Goal: Transaction & Acquisition: Purchase product/service

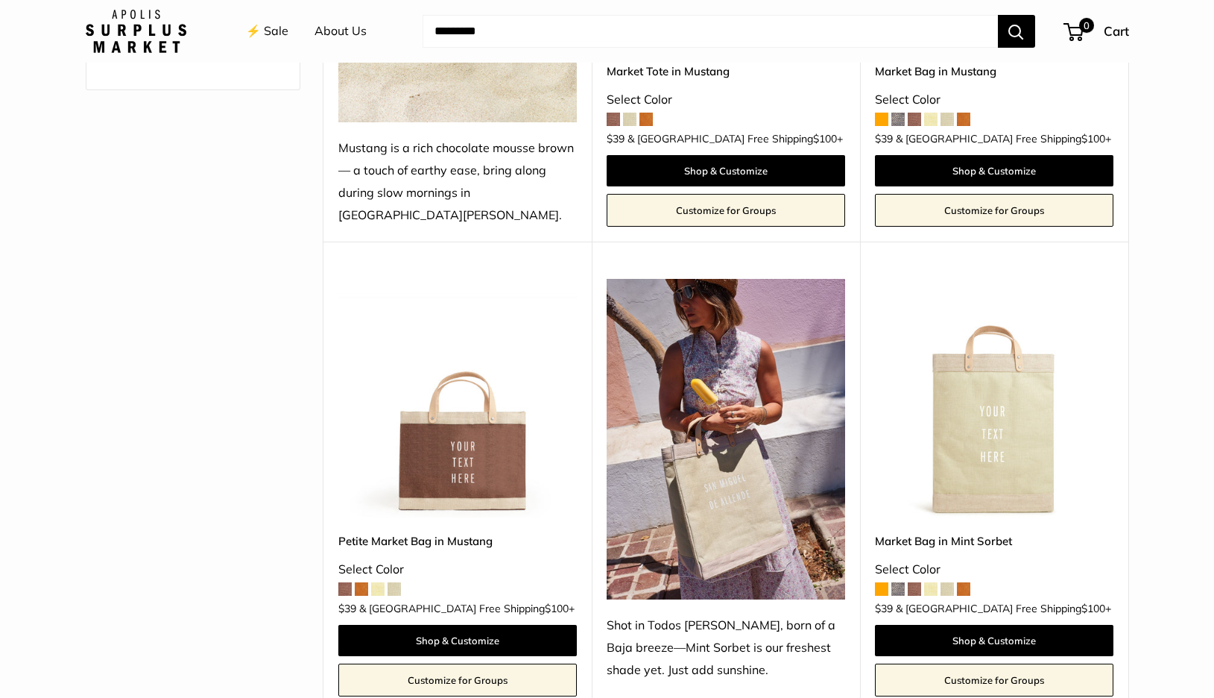
scroll to position [560, 0]
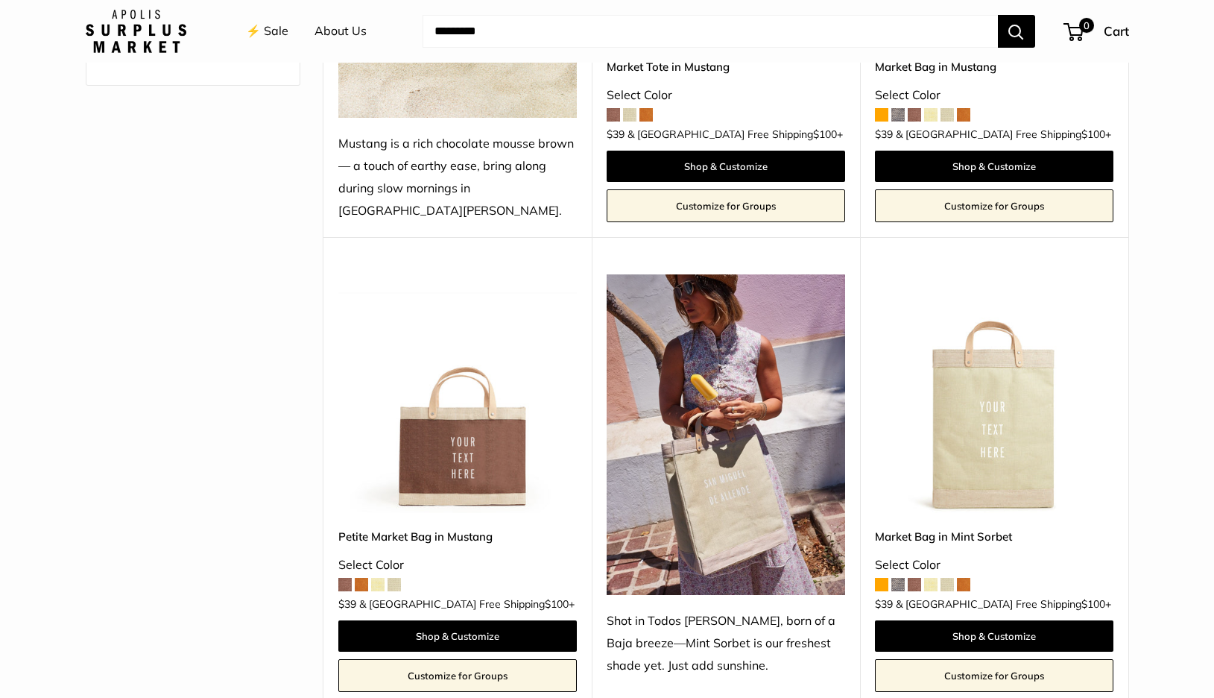
click at [361, 578] on span at bounding box center [361, 584] width 13 height 13
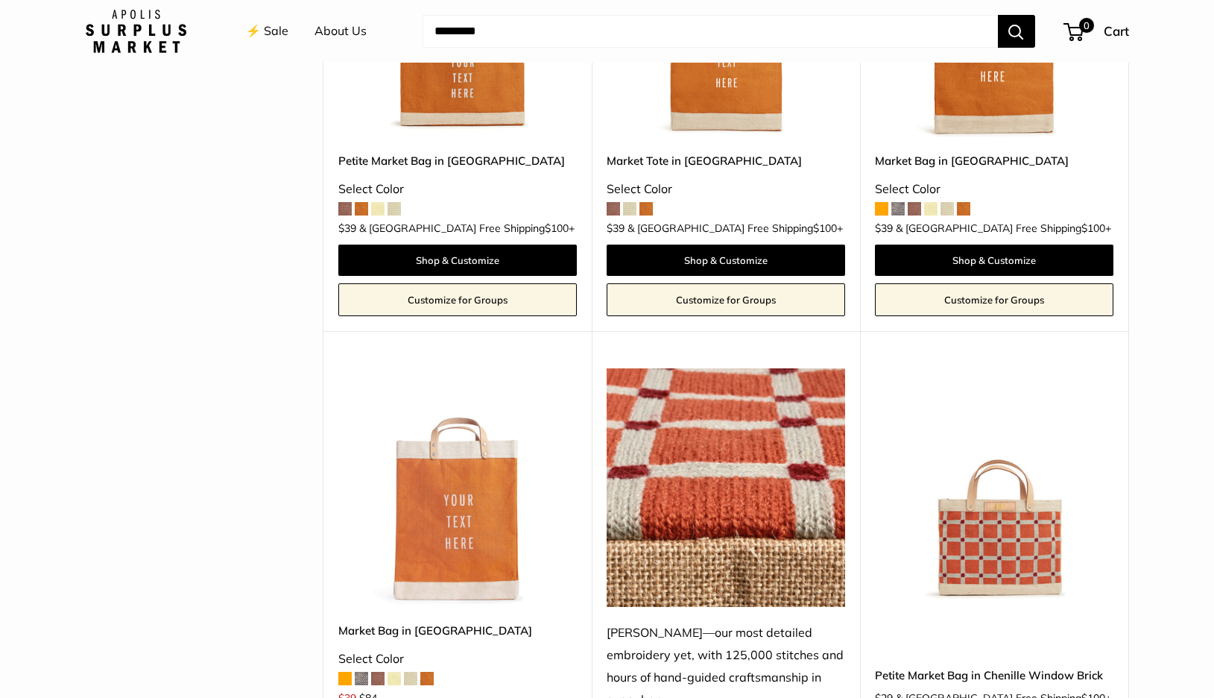
scroll to position [2512, 0]
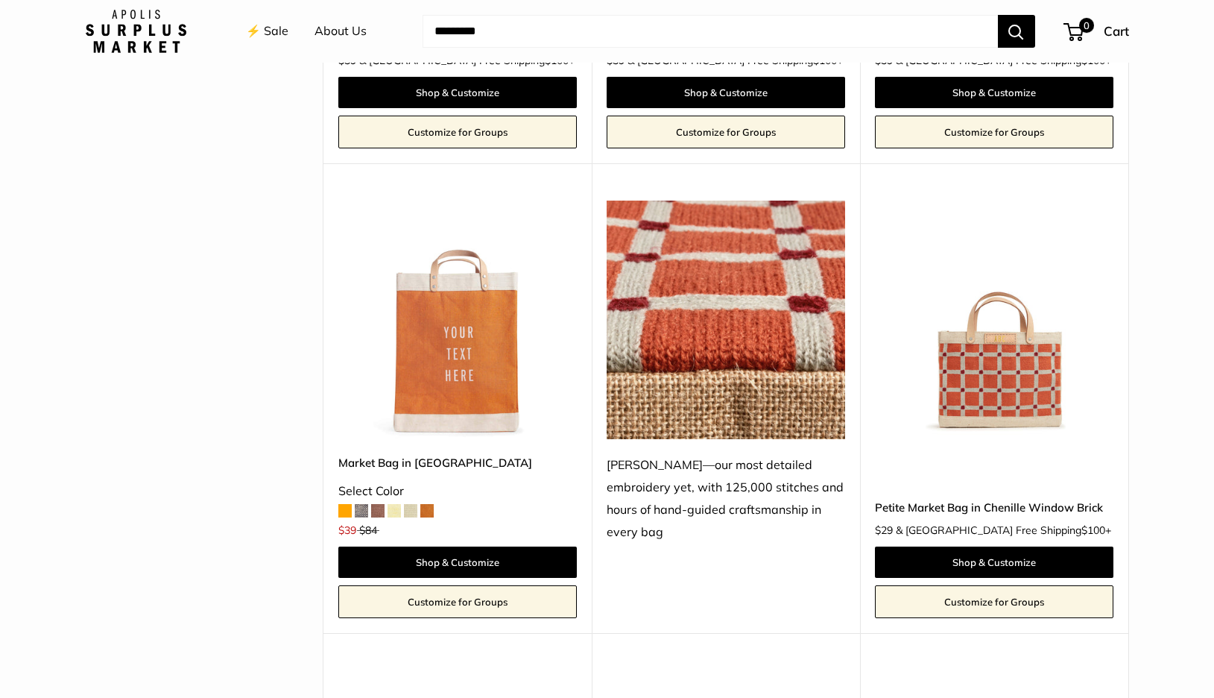
click at [0, 0] on img at bounding box center [0, 0] width 0 height 0
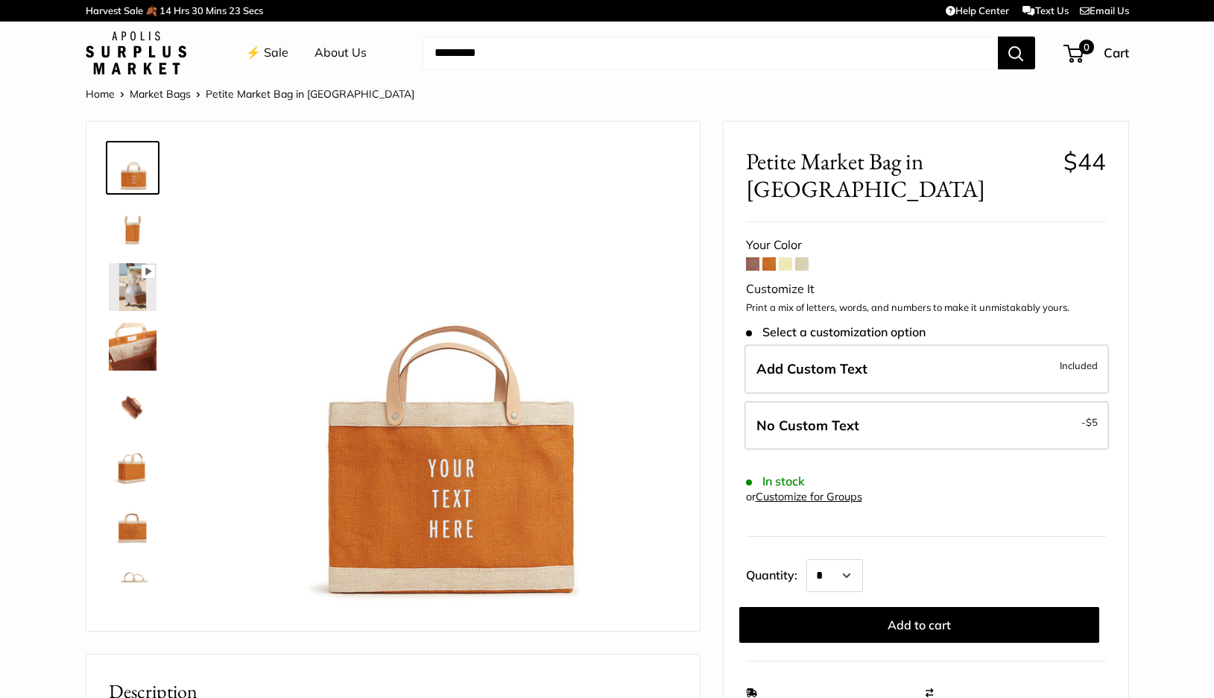
click at [753, 257] on span at bounding box center [752, 263] width 13 height 13
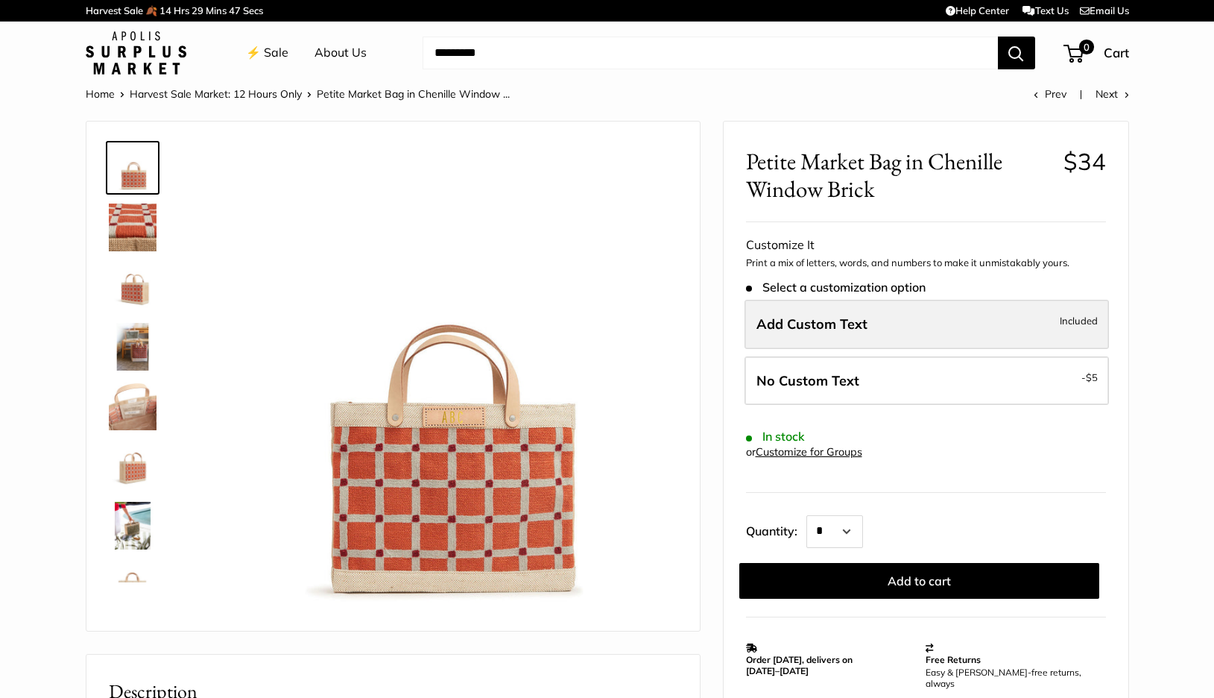
click at [864, 338] on label "Add Custom Text Included" at bounding box center [926, 324] width 364 height 49
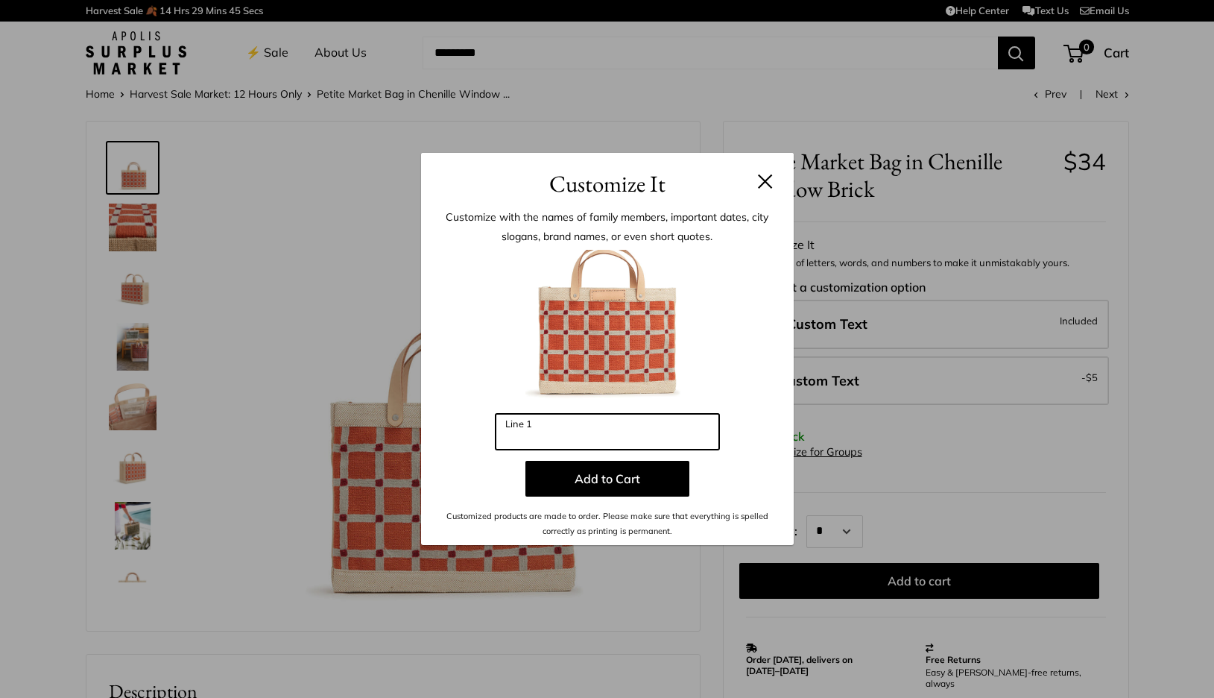
click at [626, 428] on input "Line 1" at bounding box center [608, 432] width 224 height 36
type input "***"
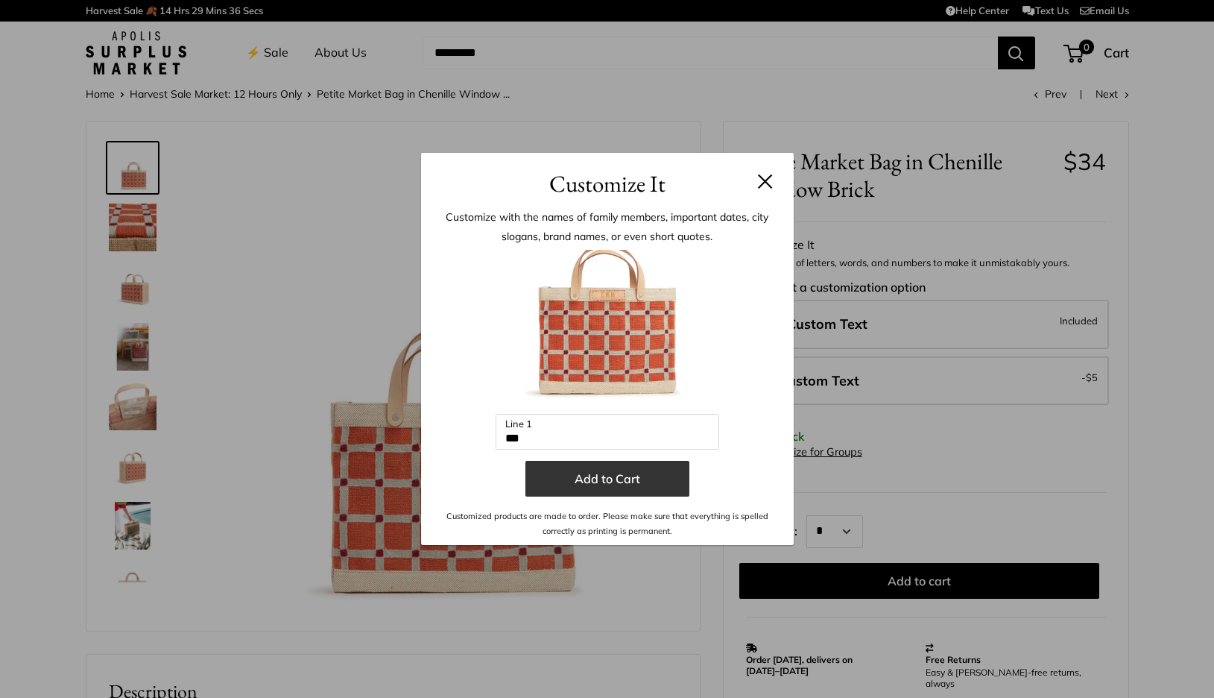
click at [606, 484] on button "Add to Cart" at bounding box center [607, 479] width 164 height 36
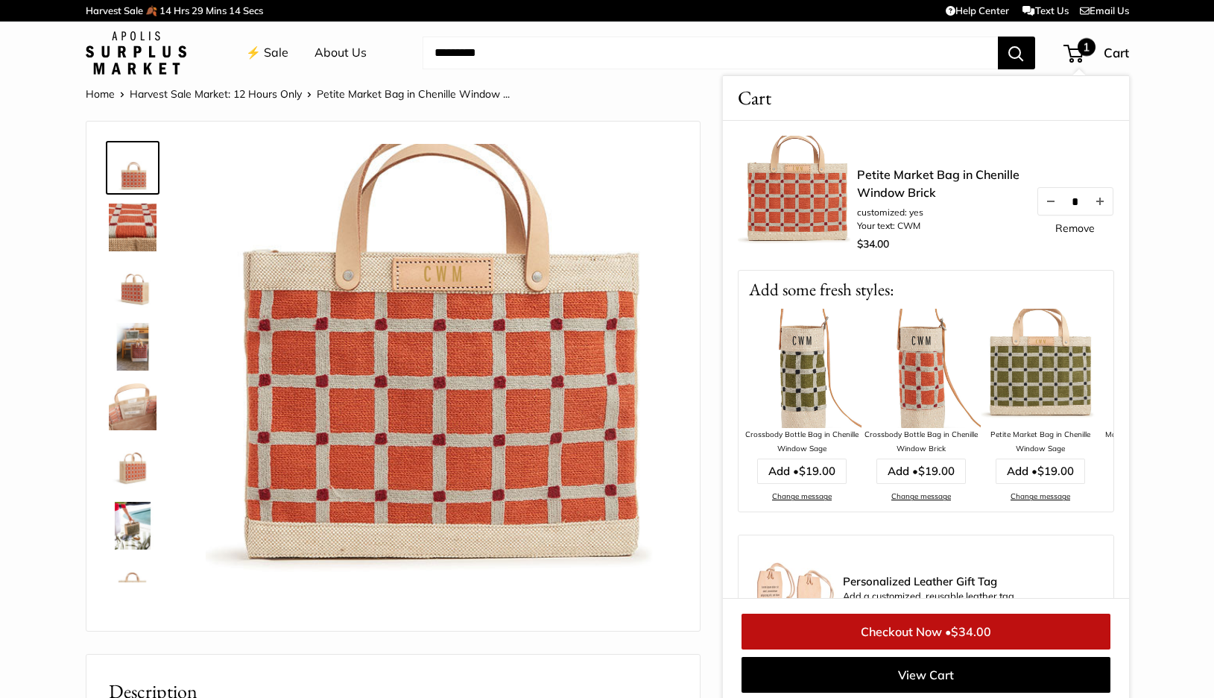
scroll to position [6, 0]
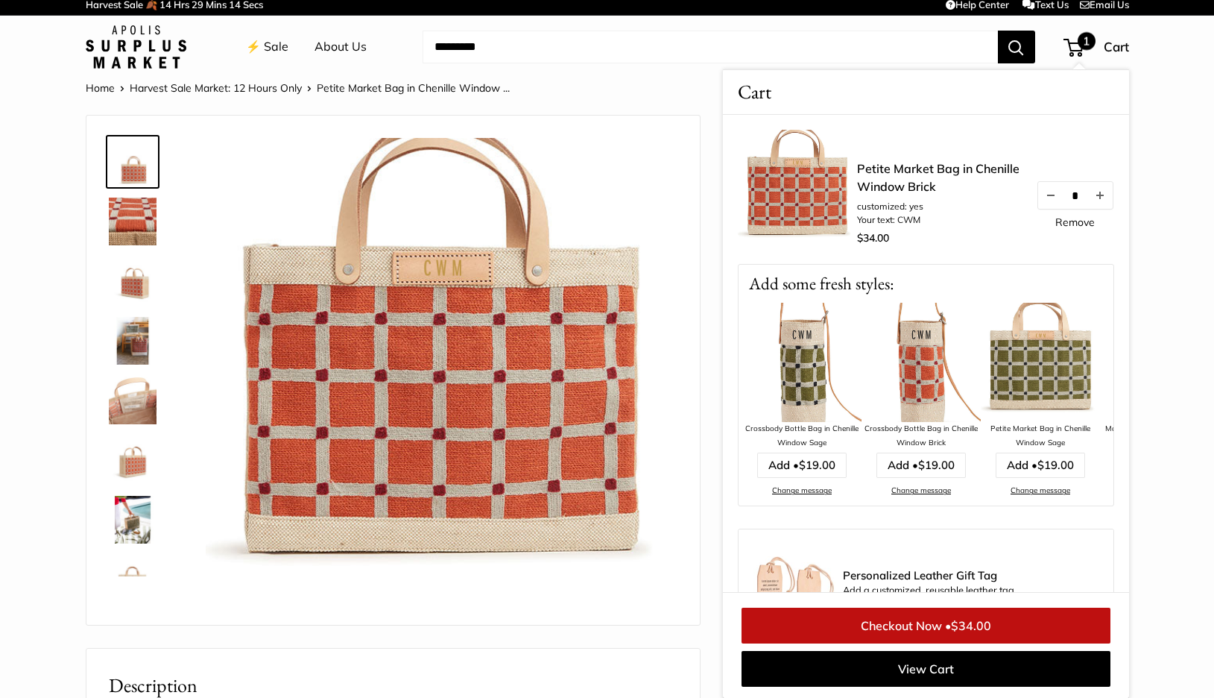
click at [133, 383] on img at bounding box center [133, 400] width 48 height 48
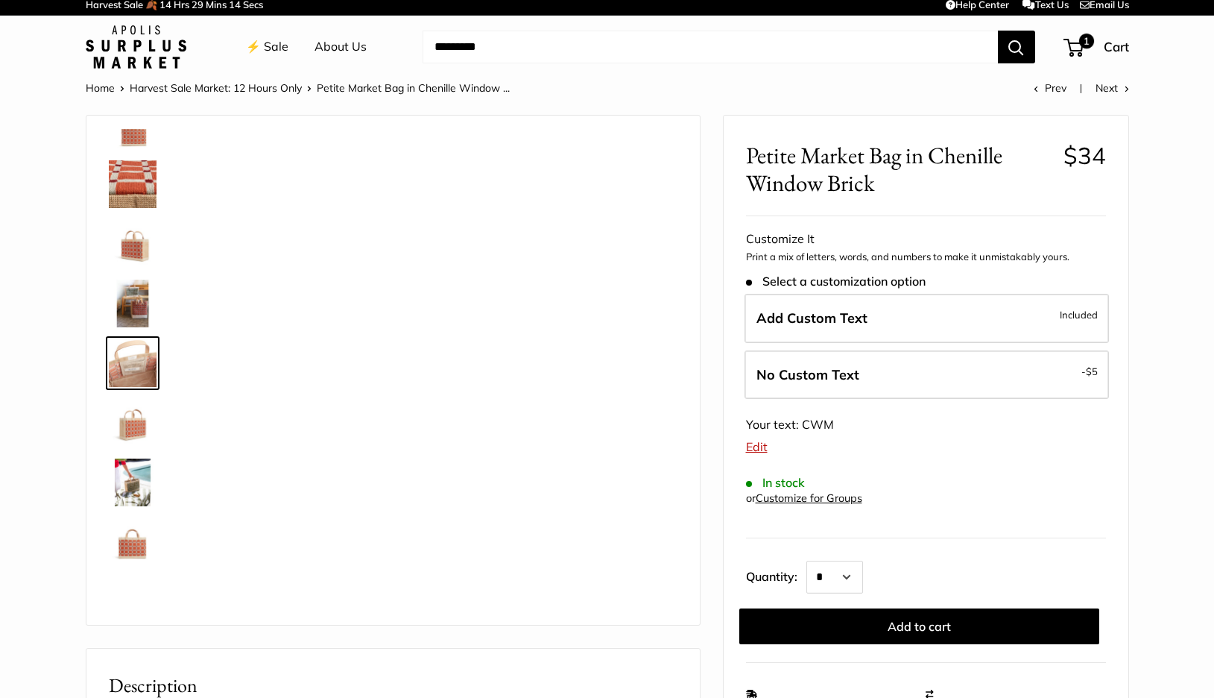
scroll to position [46, 0]
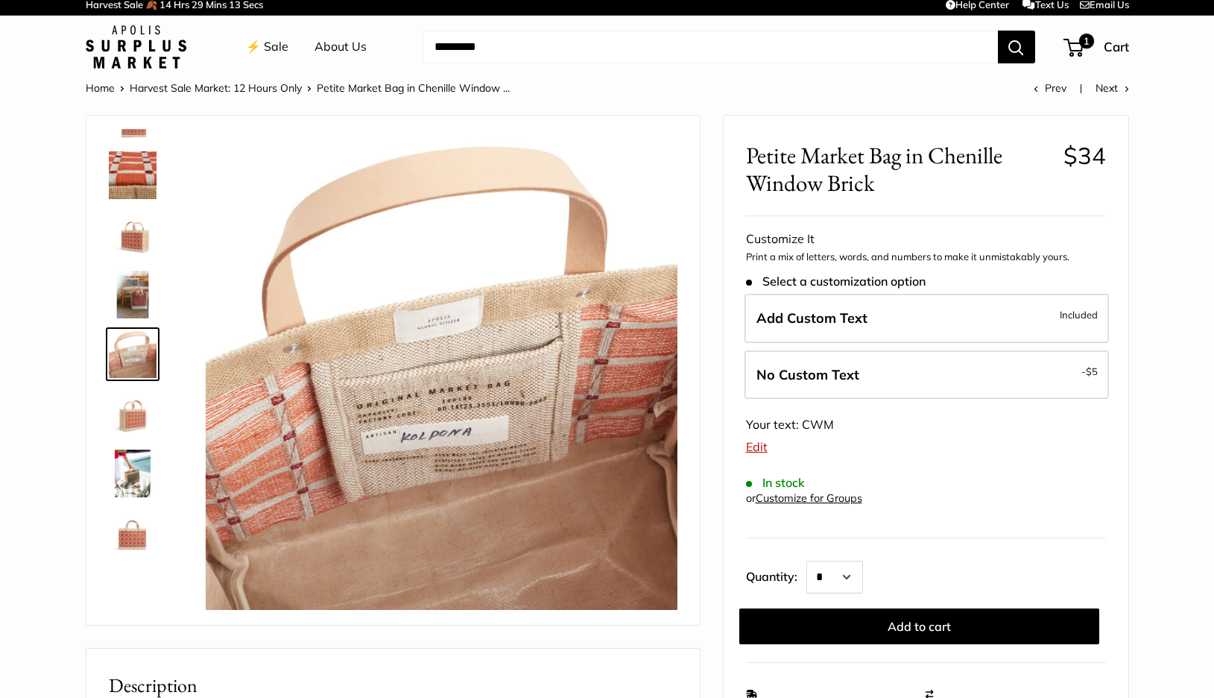
click at [137, 299] on img at bounding box center [133, 295] width 48 height 48
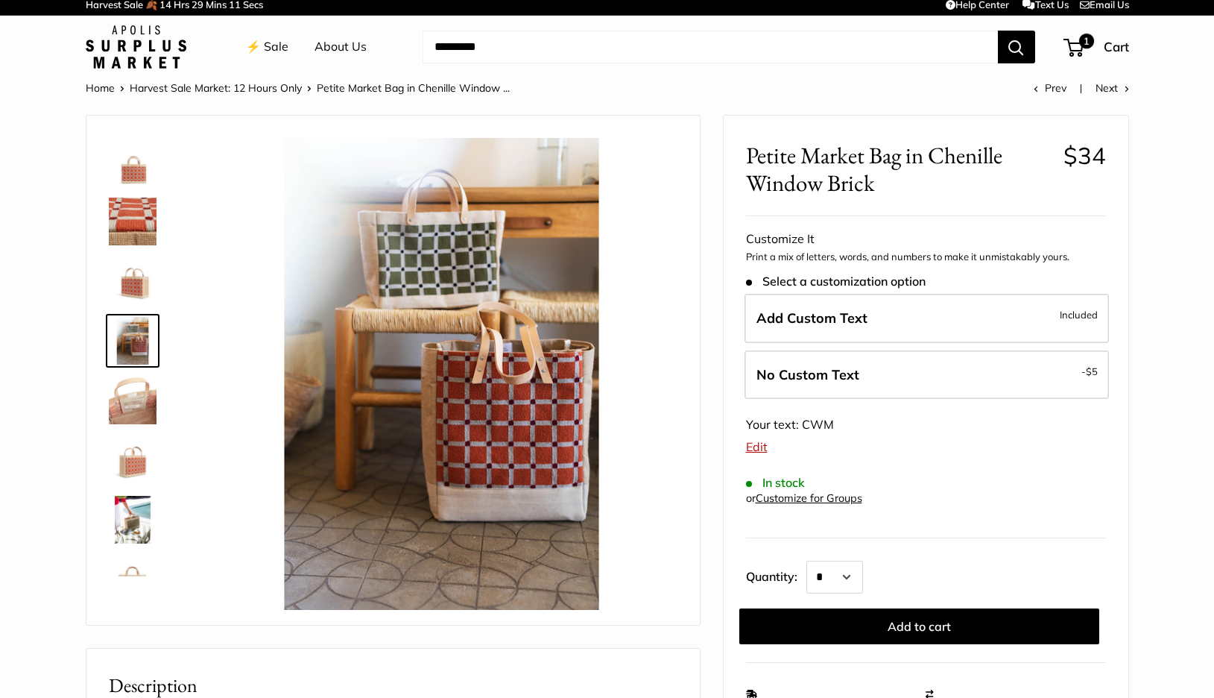
click at [131, 245] on link at bounding box center [133, 221] width 54 height 54
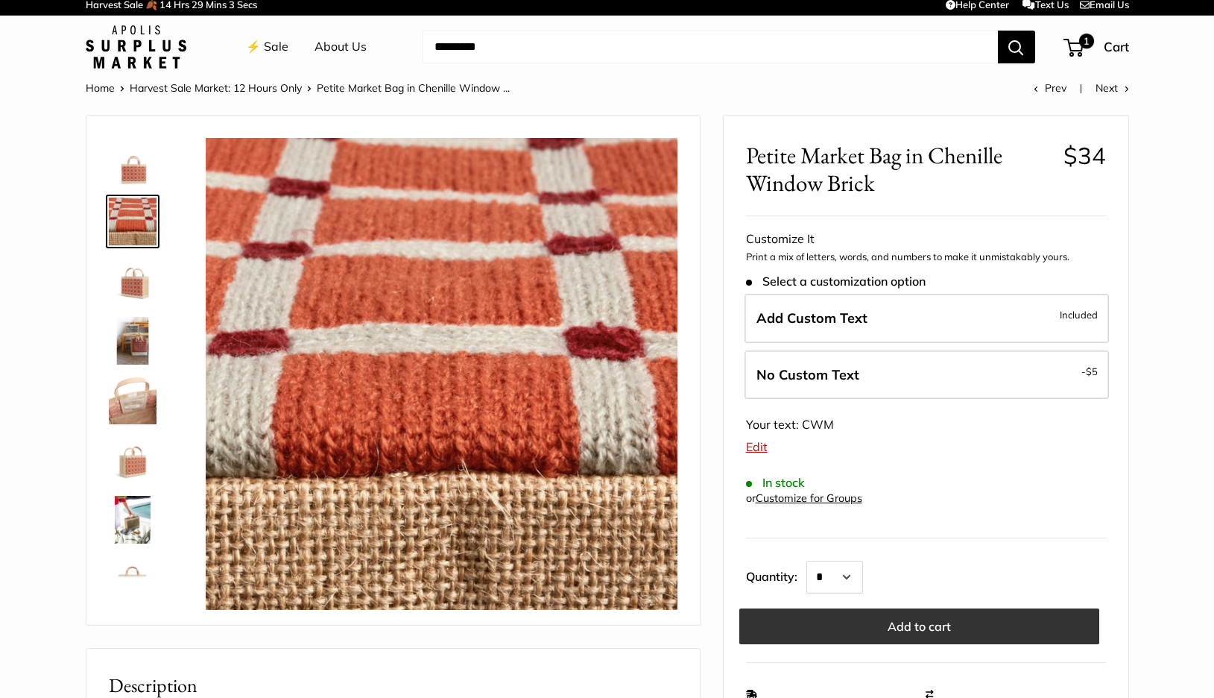
click at [891, 623] on button "Add to cart" at bounding box center [919, 626] width 360 height 36
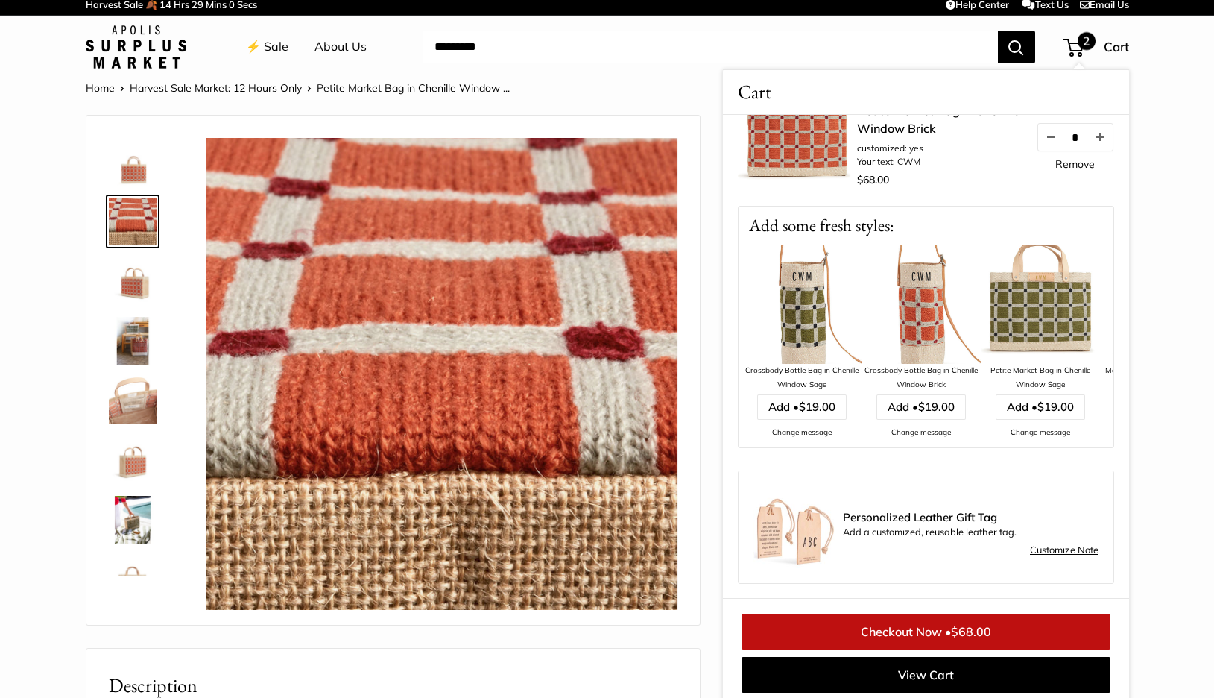
scroll to position [59, 0]
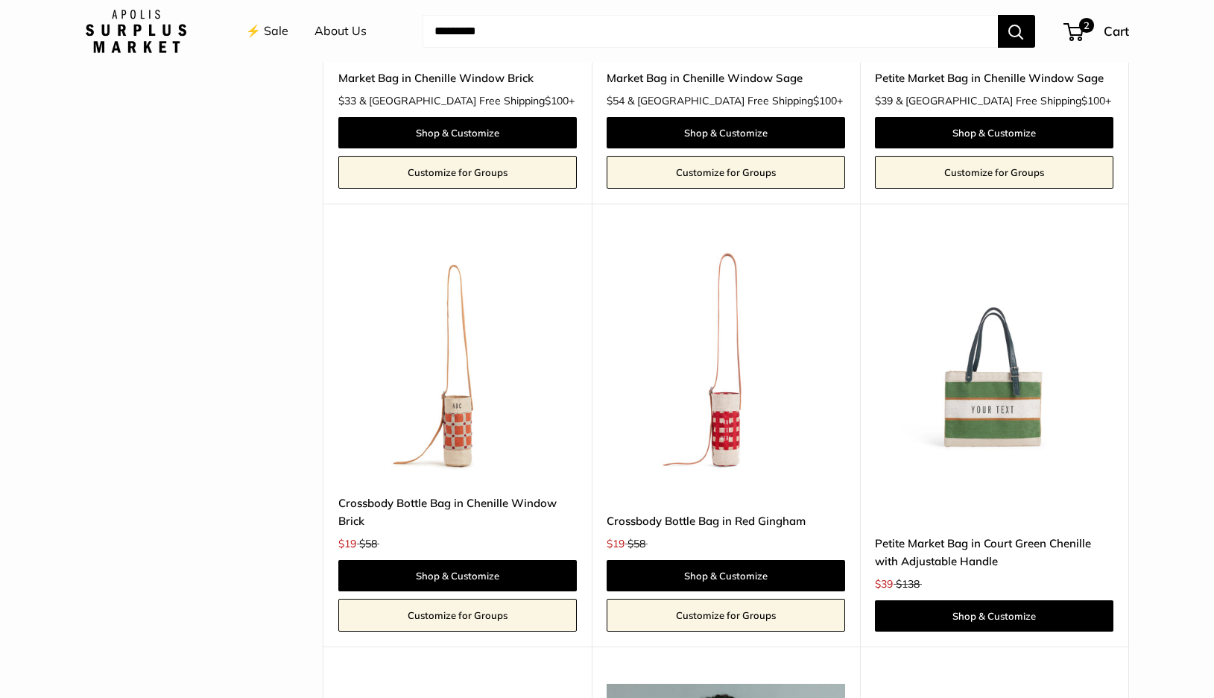
scroll to position [3371, 0]
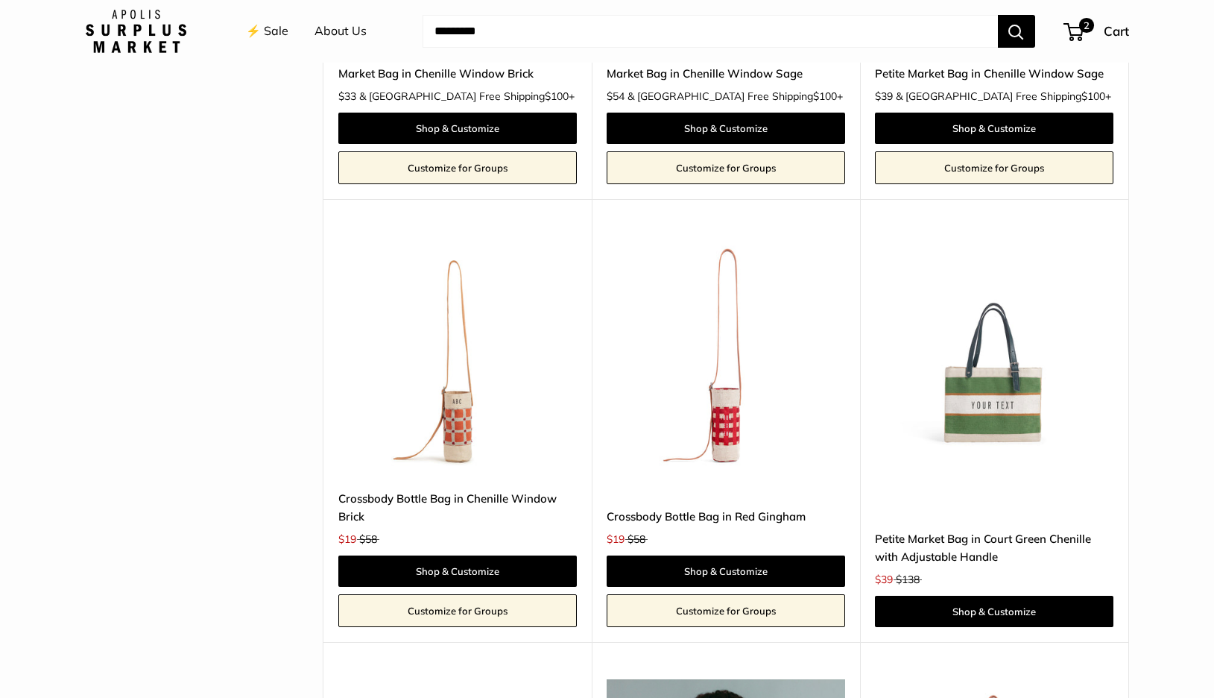
click at [0, 0] on img at bounding box center [0, 0] width 0 height 0
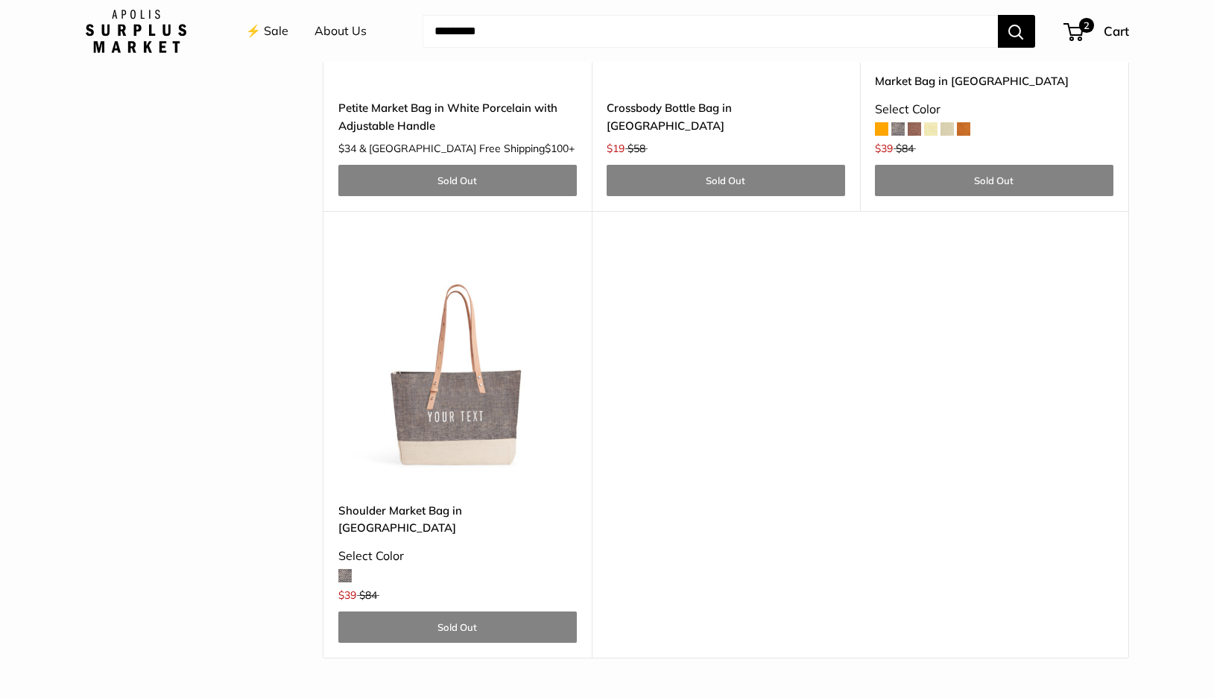
scroll to position [4874, 0]
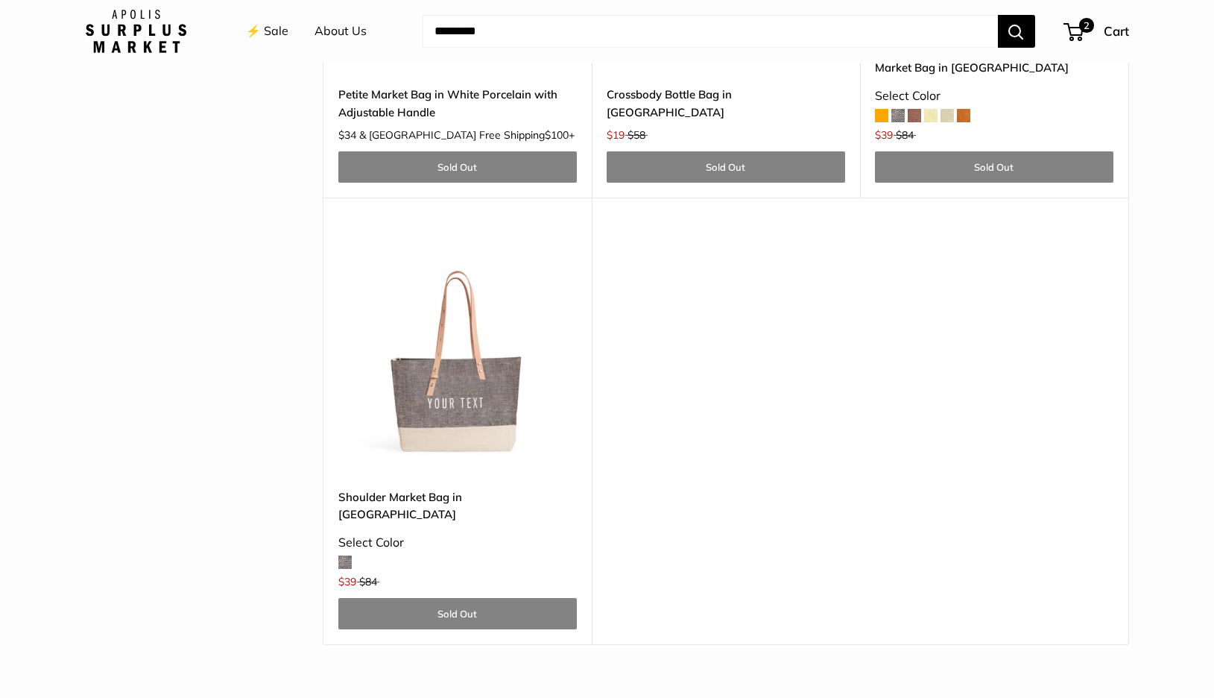
click at [0, 0] on img at bounding box center [0, 0] width 0 height 0
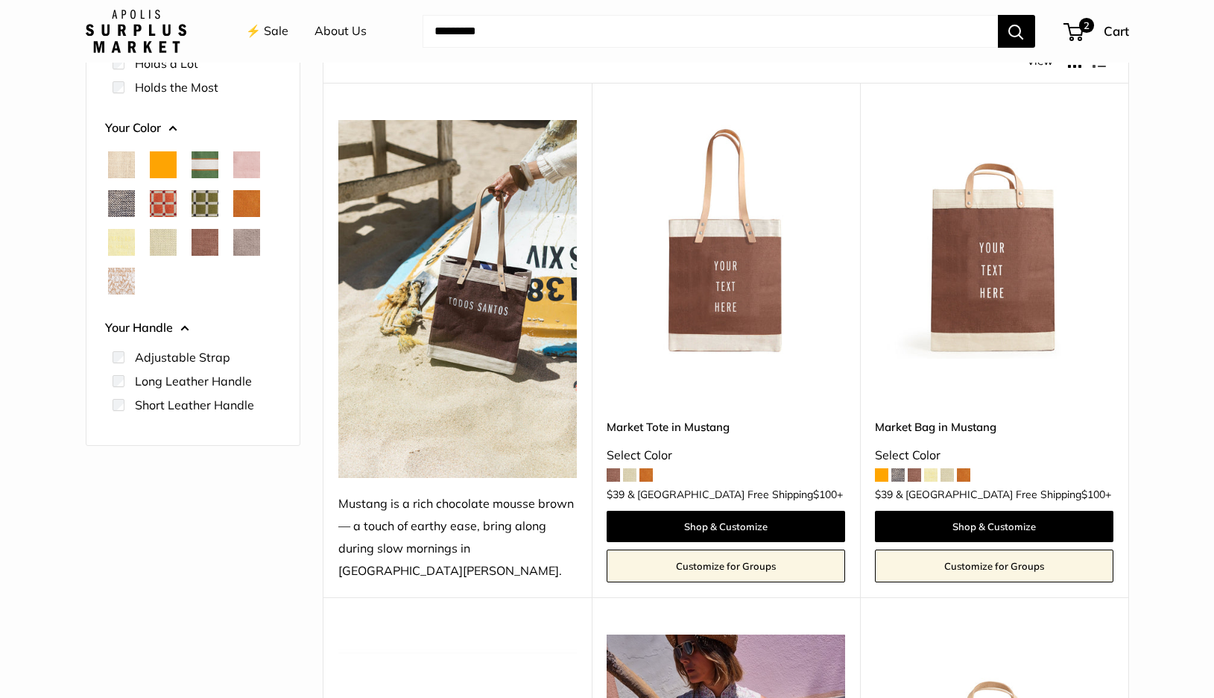
scroll to position [205, 0]
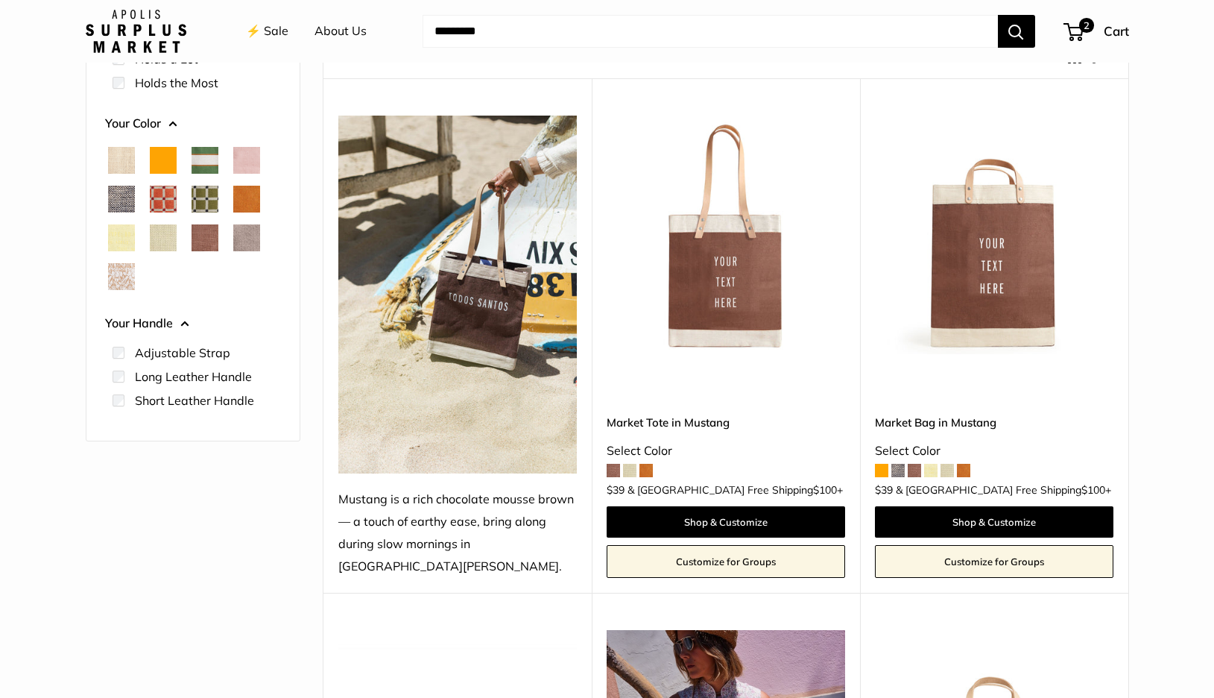
click at [245, 157] on span "Blush" at bounding box center [246, 160] width 27 height 27
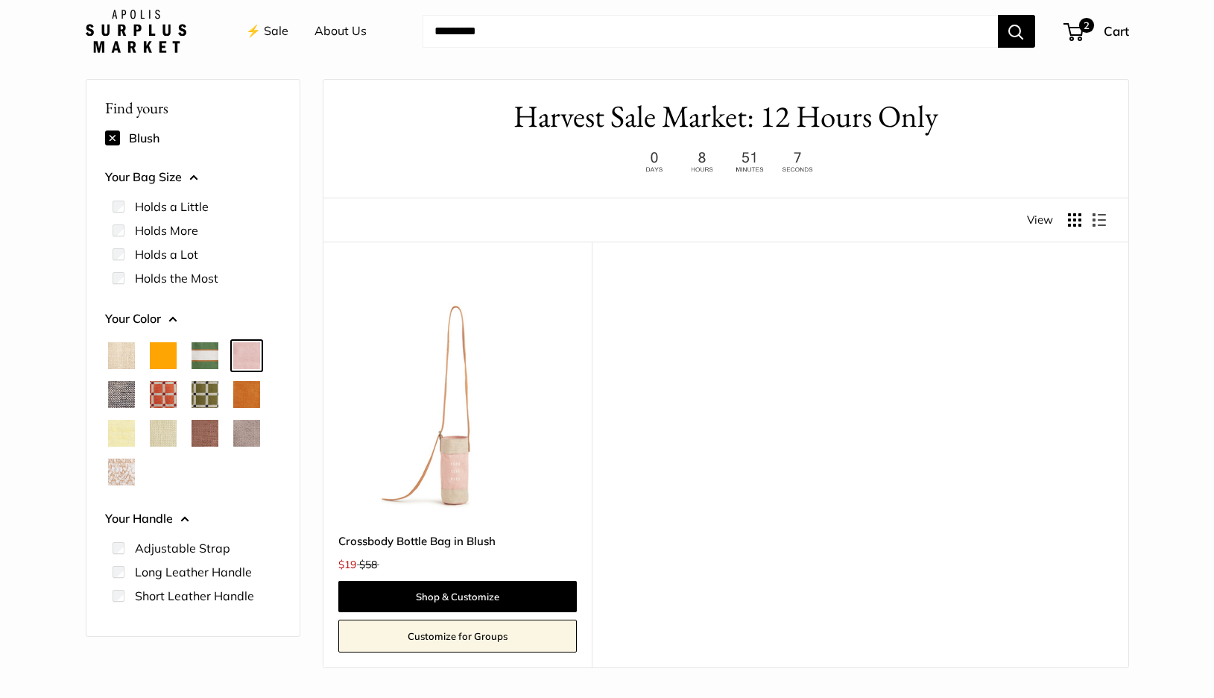
scroll to position [39, 0]
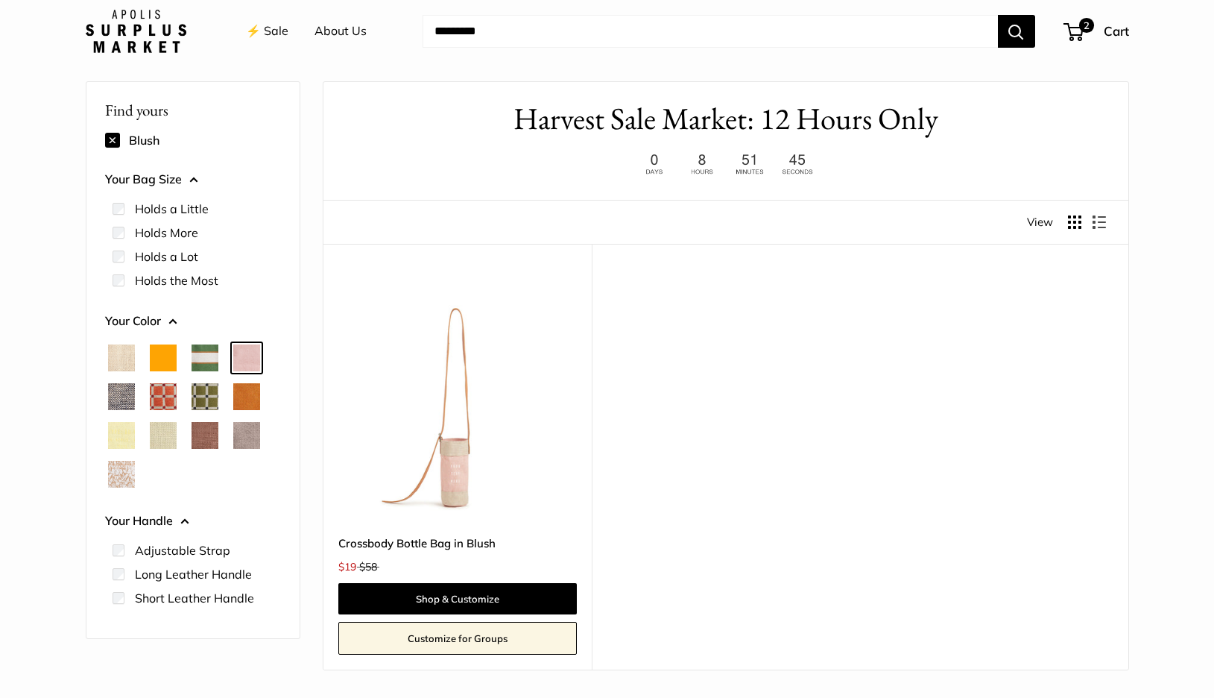
click at [160, 359] on span "Orange" at bounding box center [163, 357] width 27 height 27
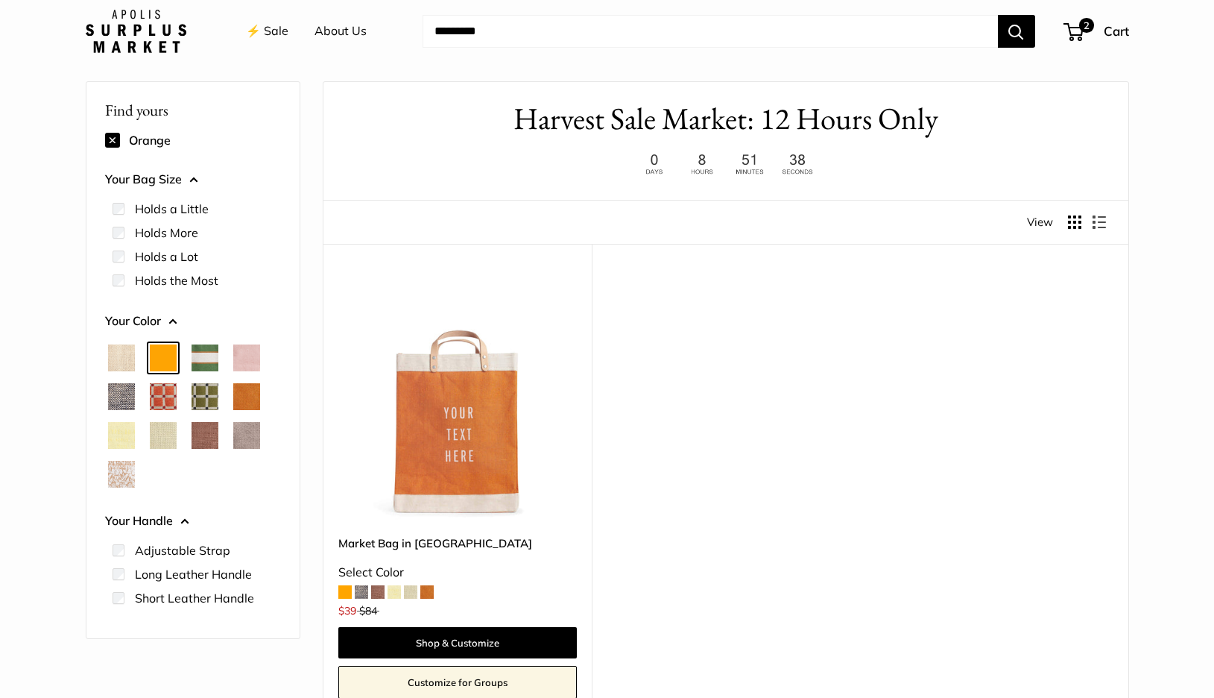
click at [114, 363] on span "Natural" at bounding box center [121, 357] width 27 height 27
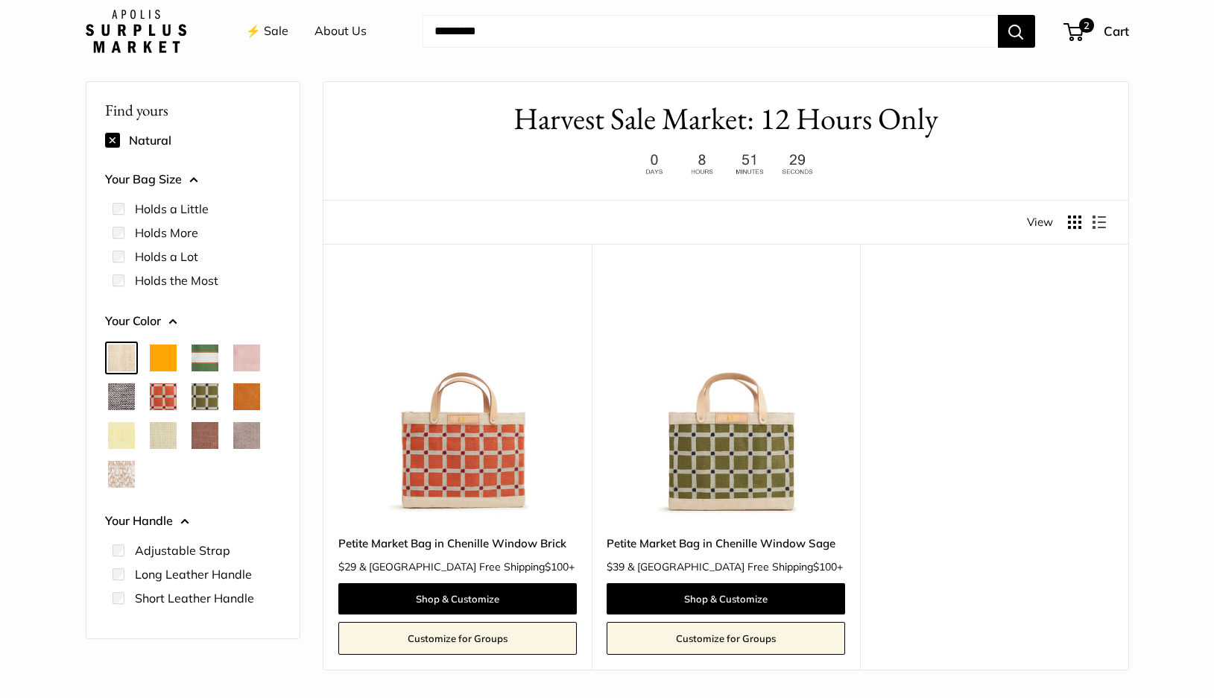
click at [242, 395] on span "Cognac" at bounding box center [246, 396] width 27 height 27
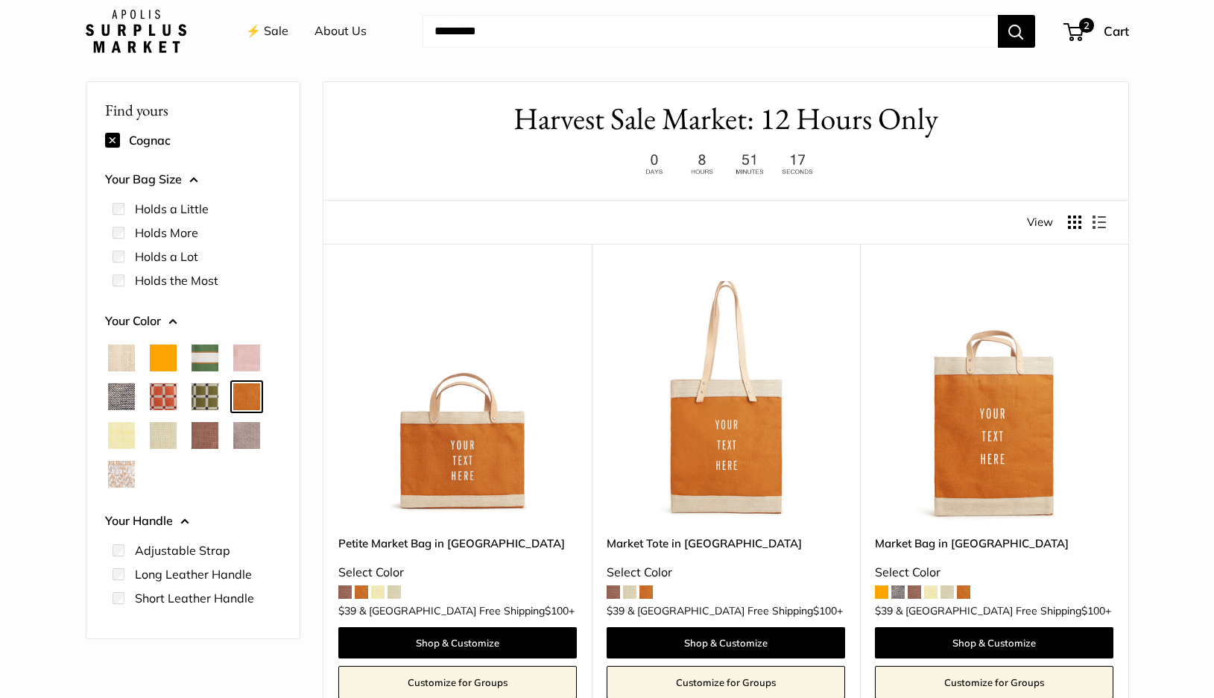
click at [246, 440] on span "Taupe" at bounding box center [246, 435] width 27 height 27
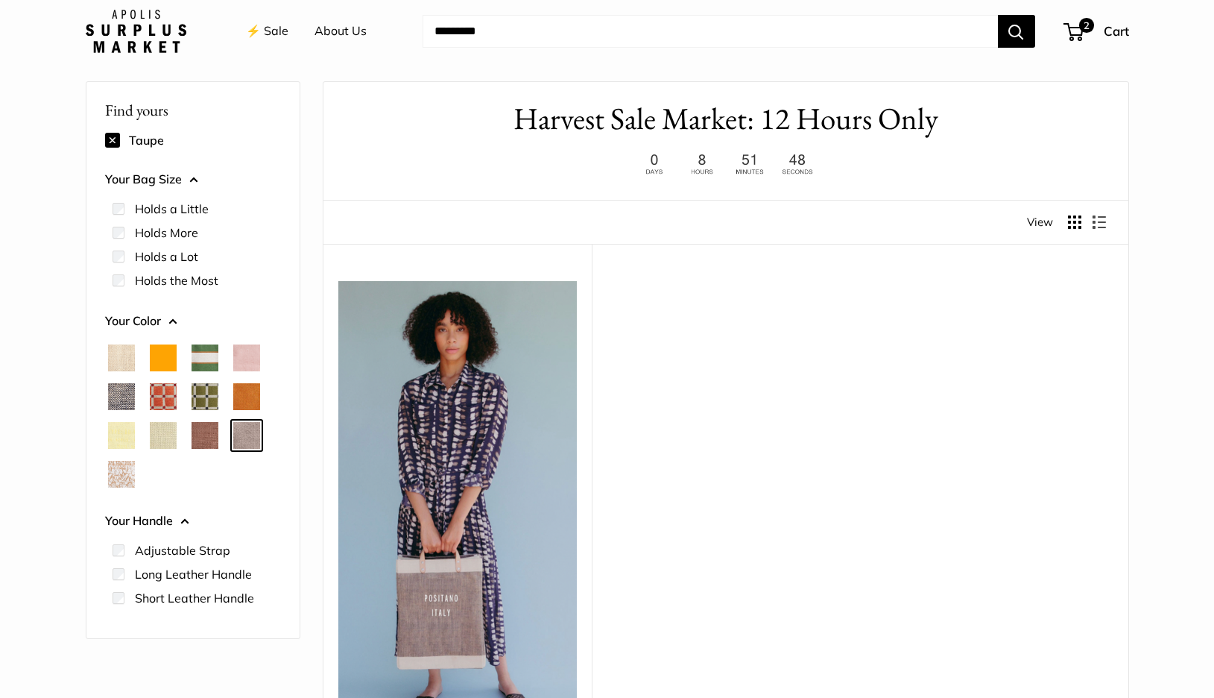
click at [205, 444] on span "Mustang" at bounding box center [205, 435] width 27 height 27
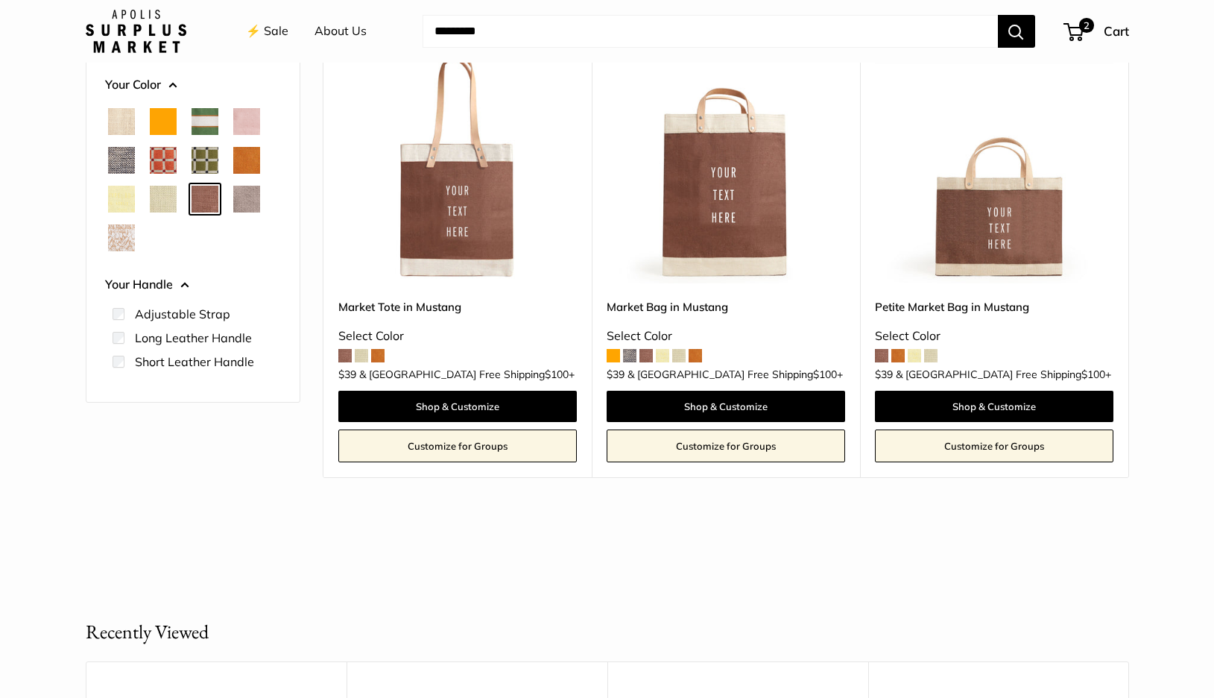
scroll to position [276, 0]
click at [1078, 31] on span "2" at bounding box center [1087, 25] width 18 height 18
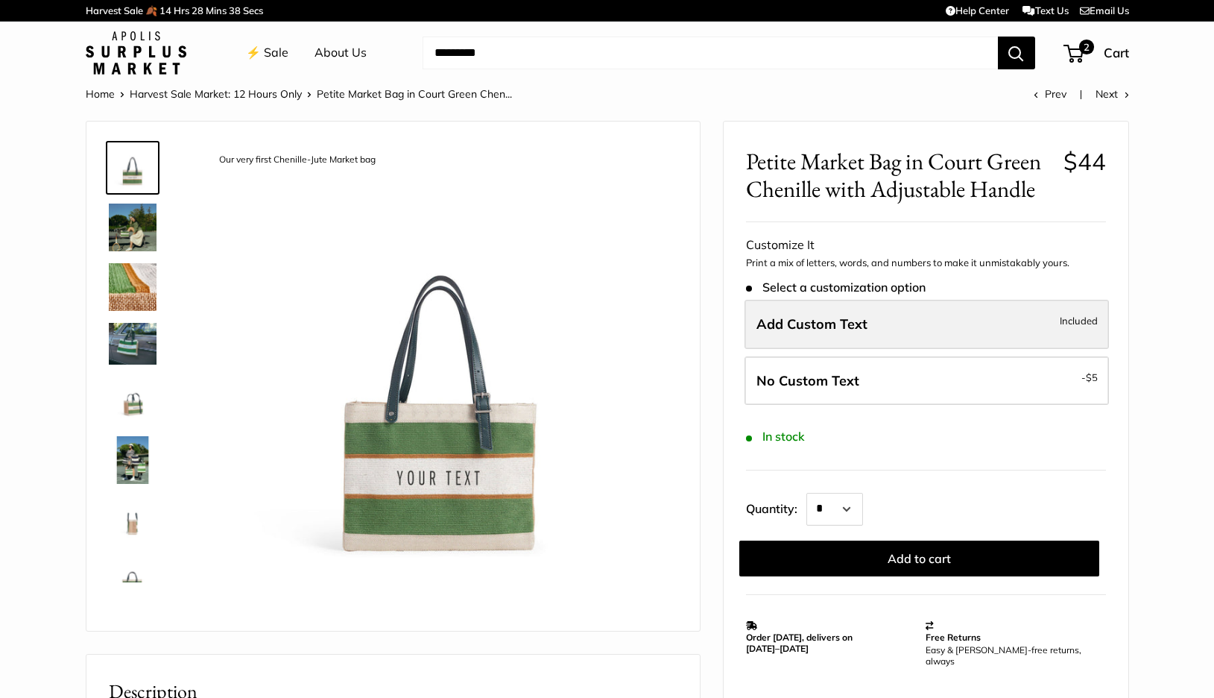
click at [909, 323] on label "Add Custom Text Included" at bounding box center [926, 324] width 364 height 49
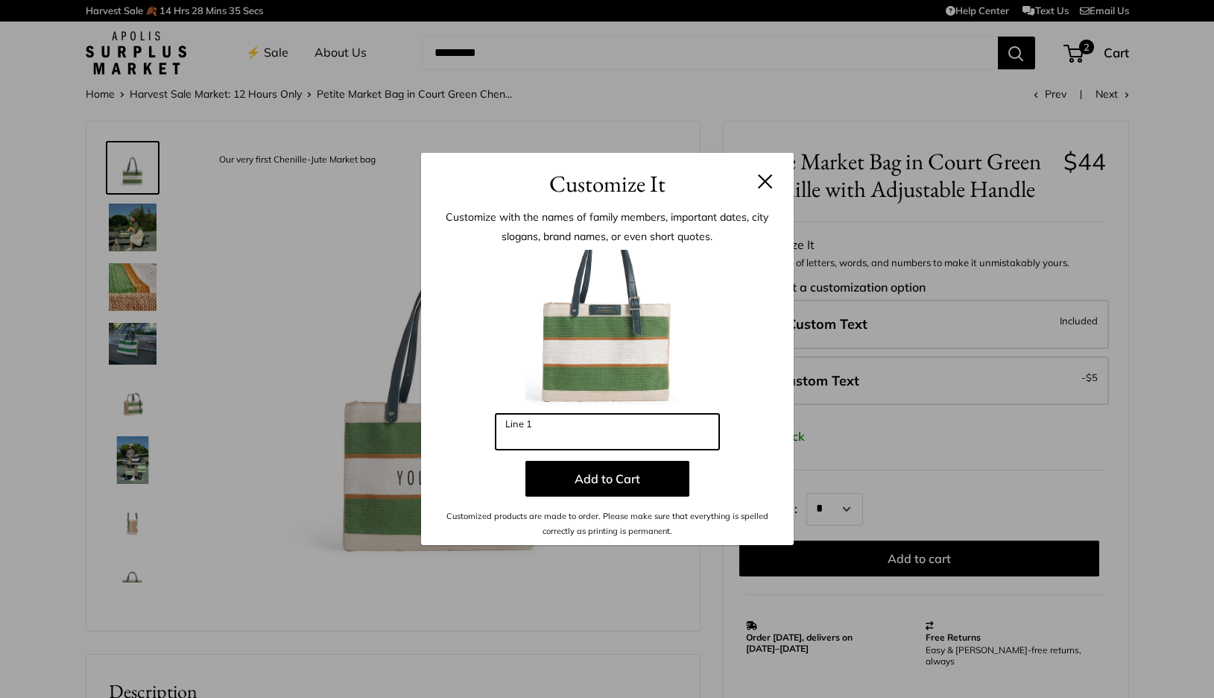
drag, startPoint x: 575, startPoint y: 434, endPoint x: 480, endPoint y: 418, distance: 95.9
click at [480, 418] on div "Enter 10 letters Line 1 Add to Cart Customized products are made to order. Plea…" at bounding box center [607, 394] width 328 height 289
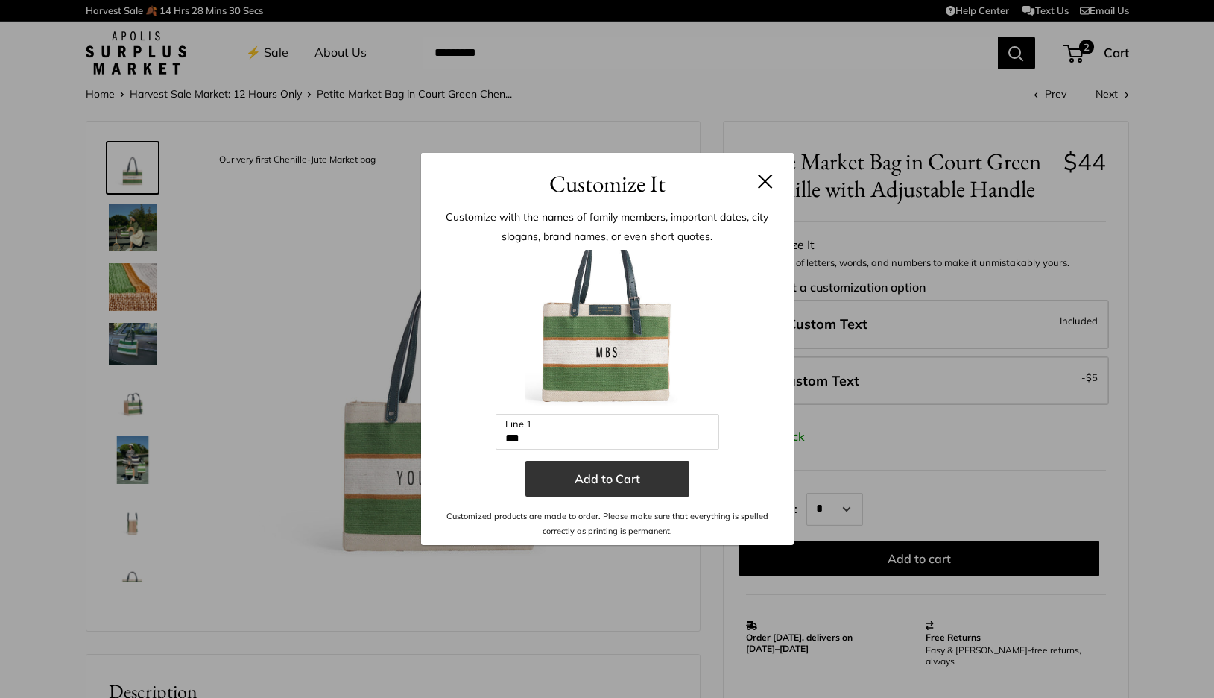
click at [595, 473] on button "Add to Cart" at bounding box center [607, 479] width 164 height 36
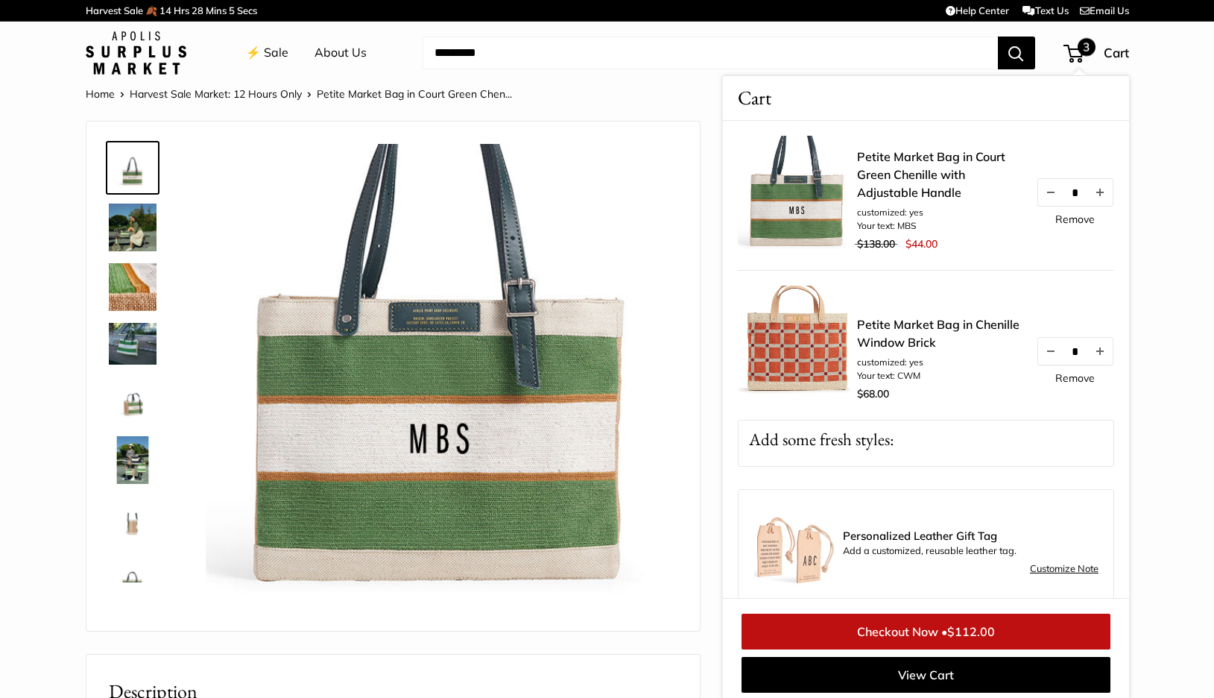
scroll to position [6, 0]
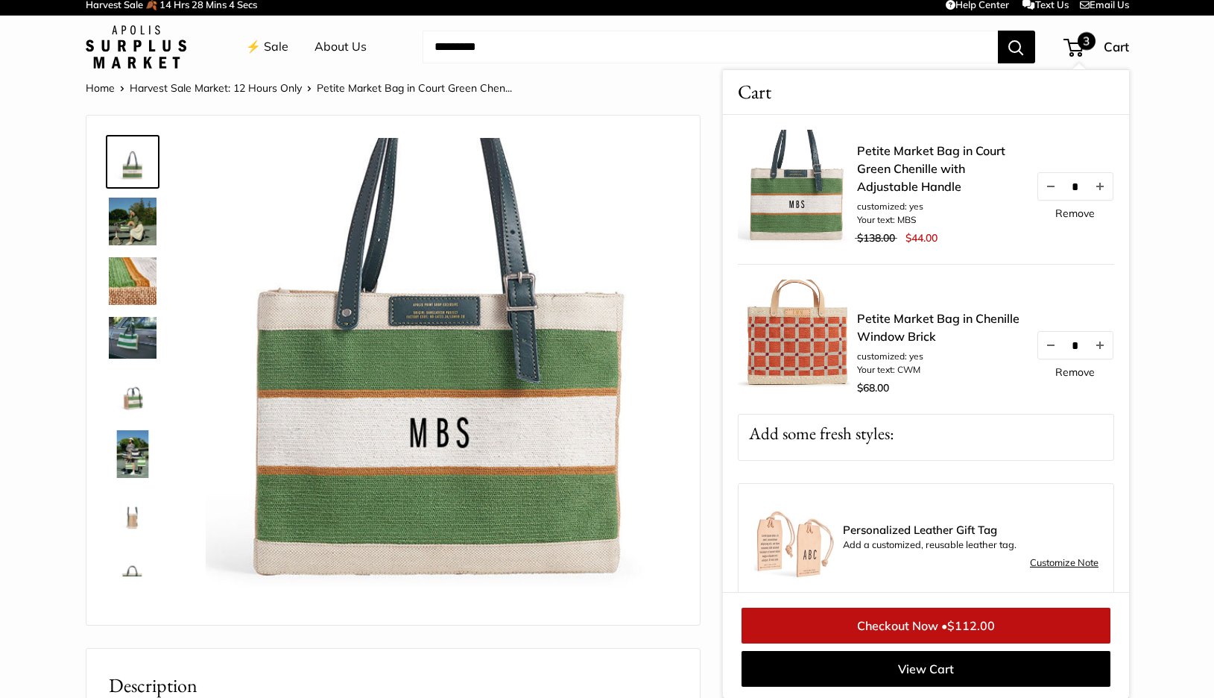
click at [441, 460] on img at bounding box center [442, 374] width 472 height 472
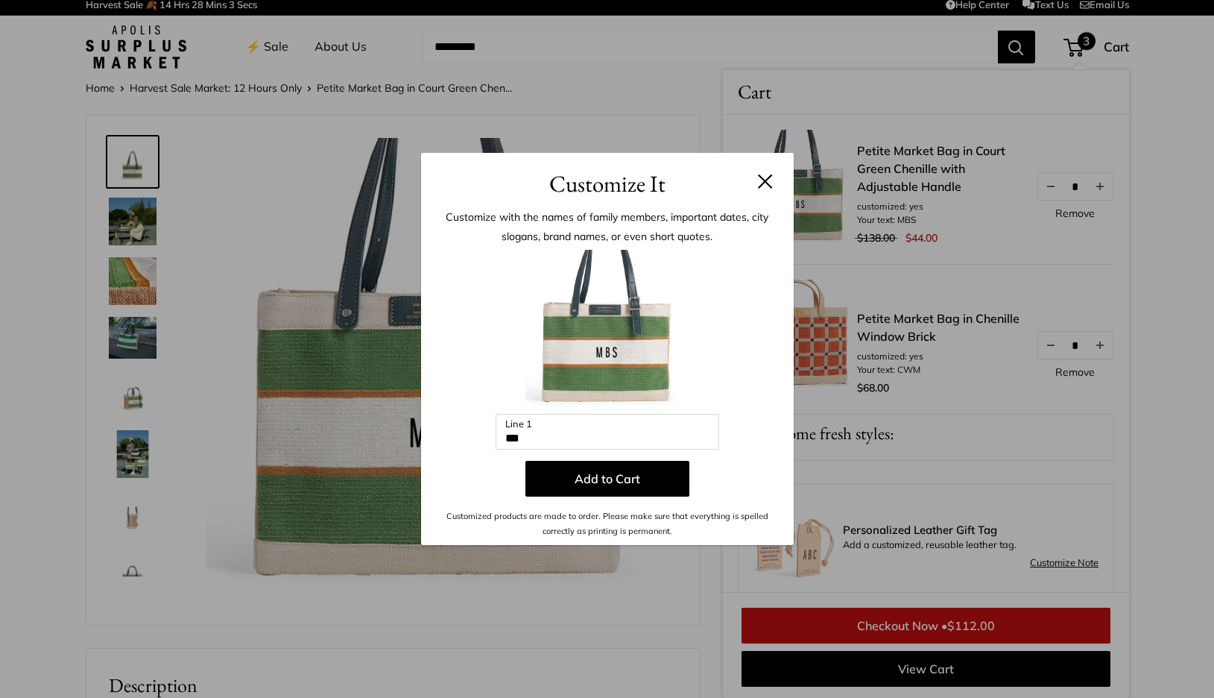
click at [543, 436] on input "***" at bounding box center [608, 432] width 224 height 36
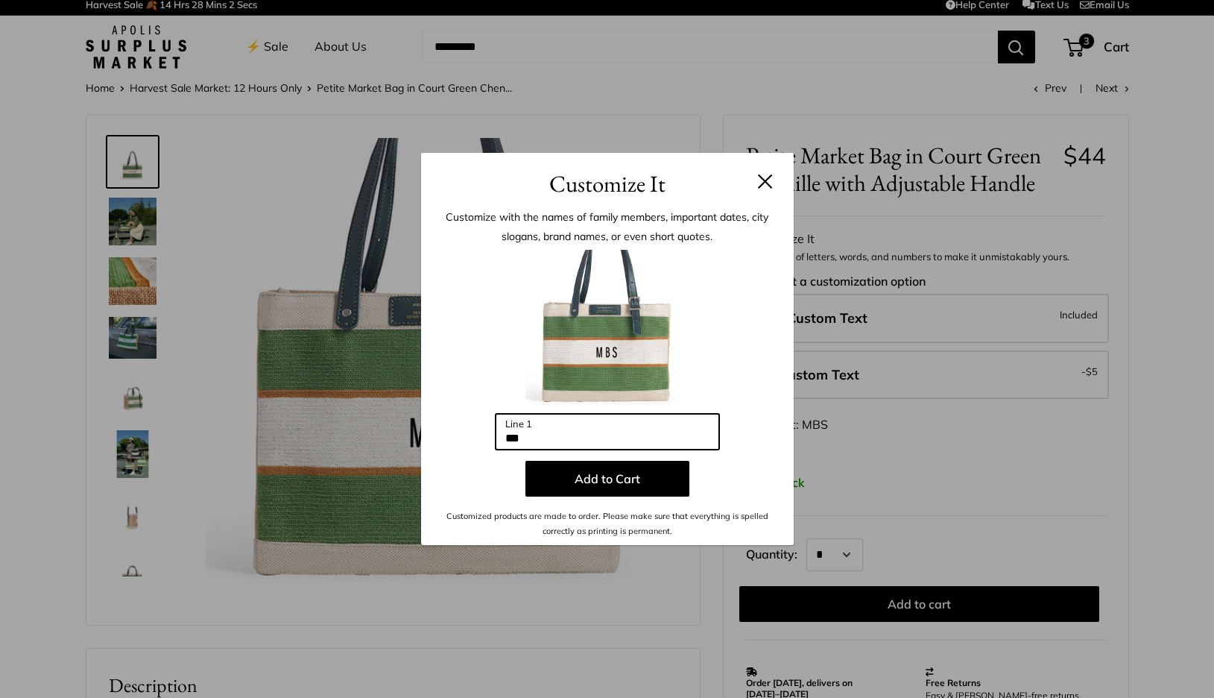
click at [522, 438] on input "***" at bounding box center [608, 432] width 224 height 36
click at [529, 443] on input "****" at bounding box center [608, 432] width 224 height 36
type input "***"
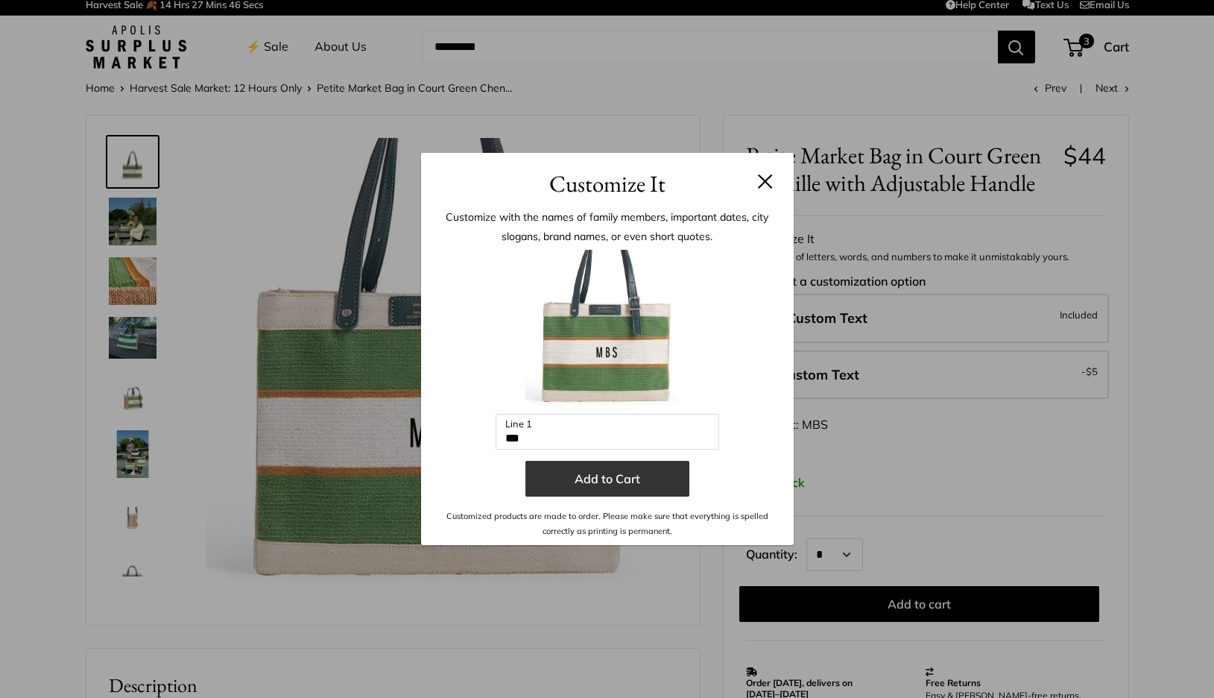
drag, startPoint x: 642, startPoint y: 464, endPoint x: 642, endPoint y: 479, distance: 15.6
click at [642, 479] on button "Add to Cart" at bounding box center [607, 479] width 164 height 36
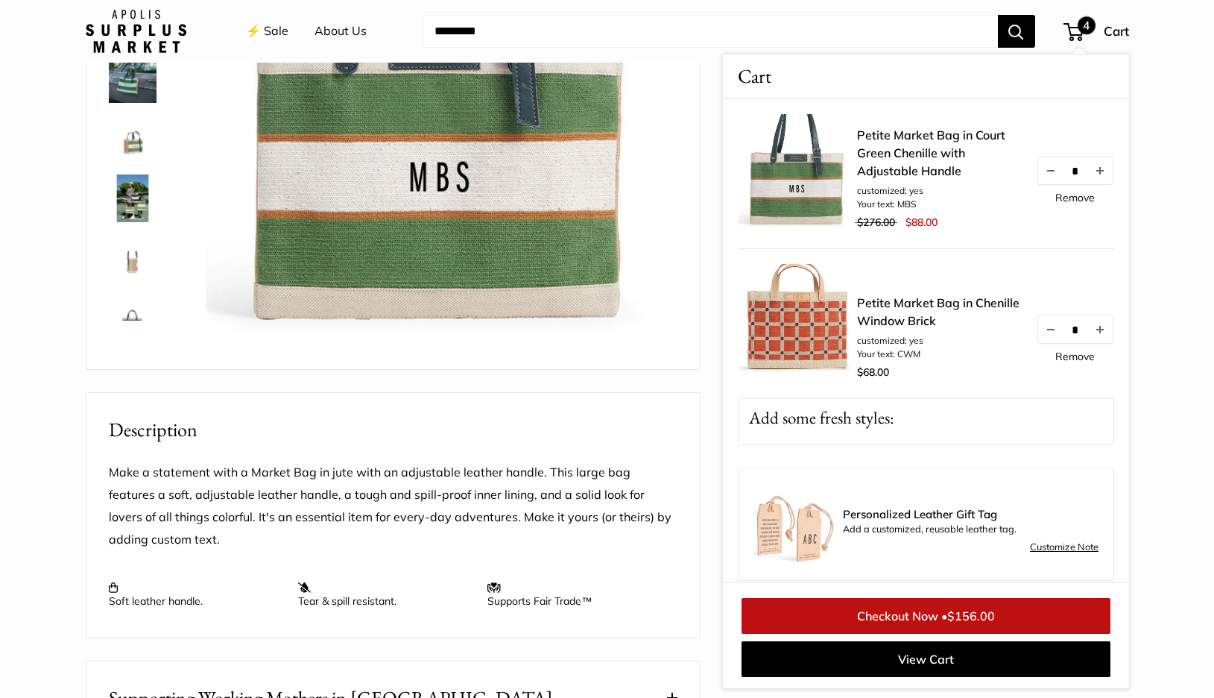
scroll to position [264, 0]
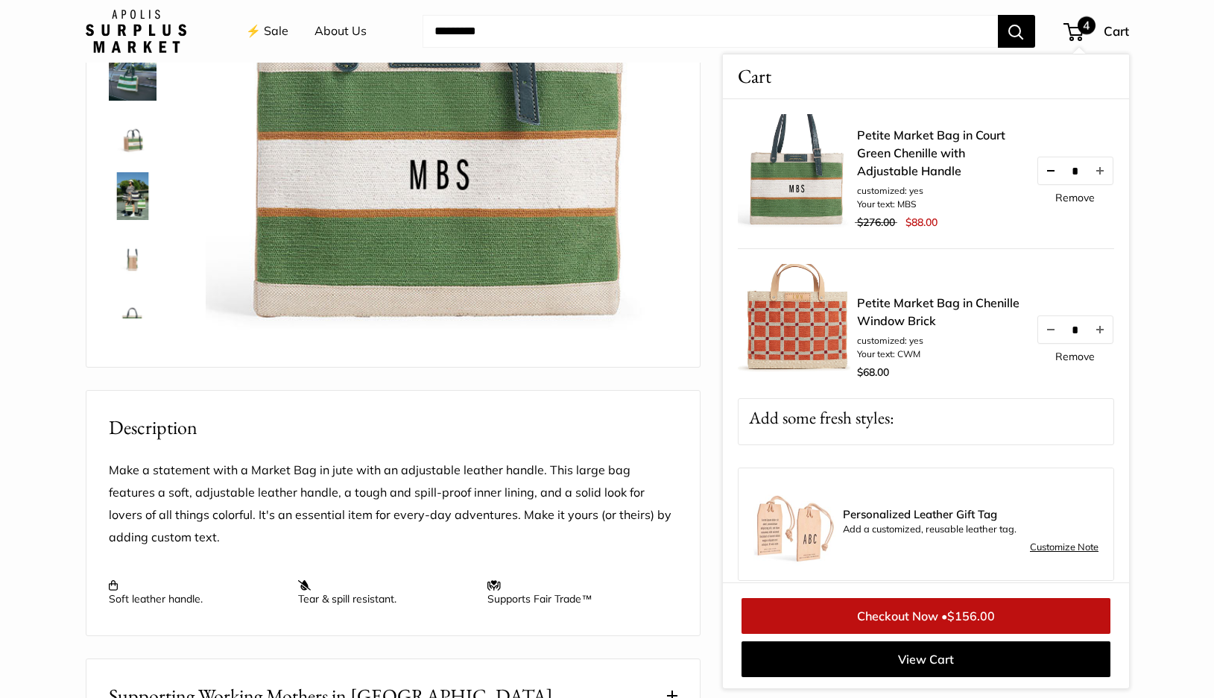
click at [1046, 174] on button "Decrease quantity by 1" at bounding box center [1049, 170] width 25 height 27
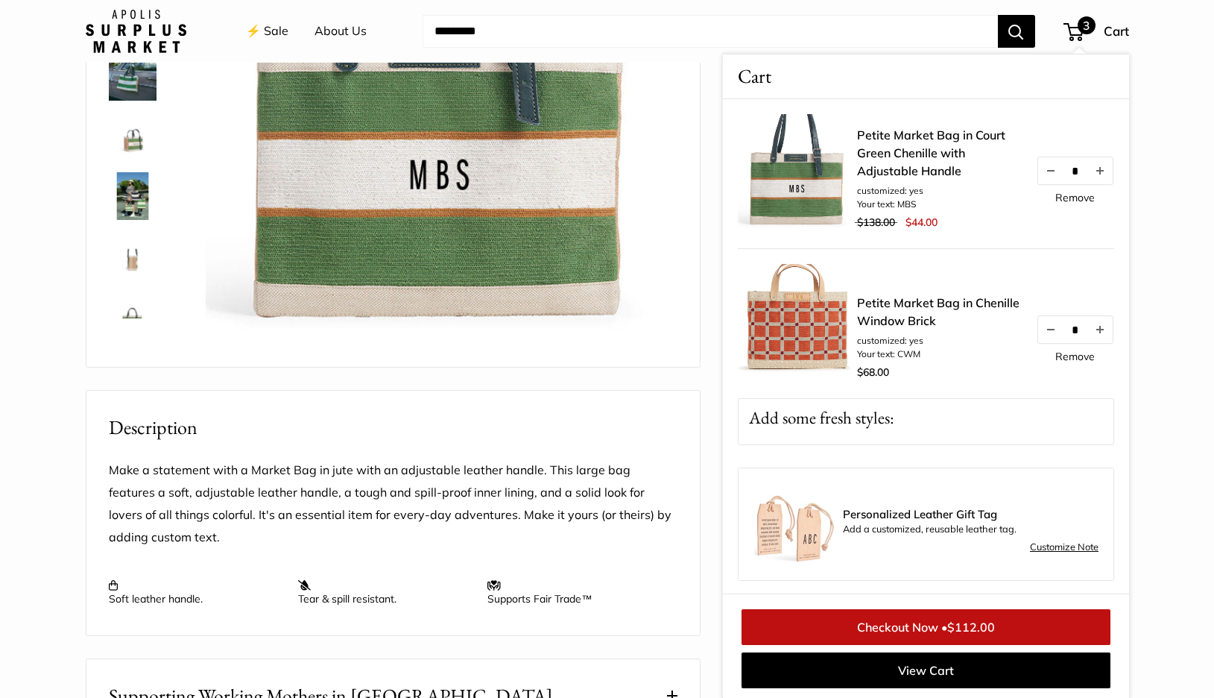
scroll to position [265, 0]
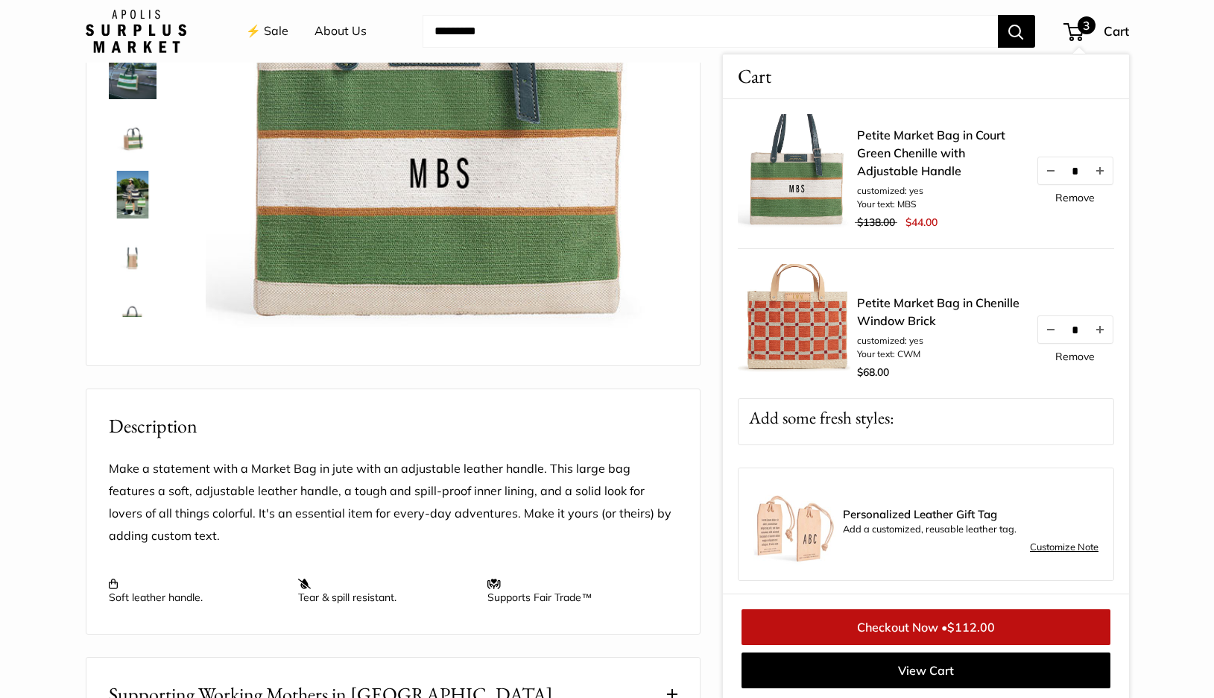
click at [1080, 24] on span "3" at bounding box center [1087, 25] width 18 height 18
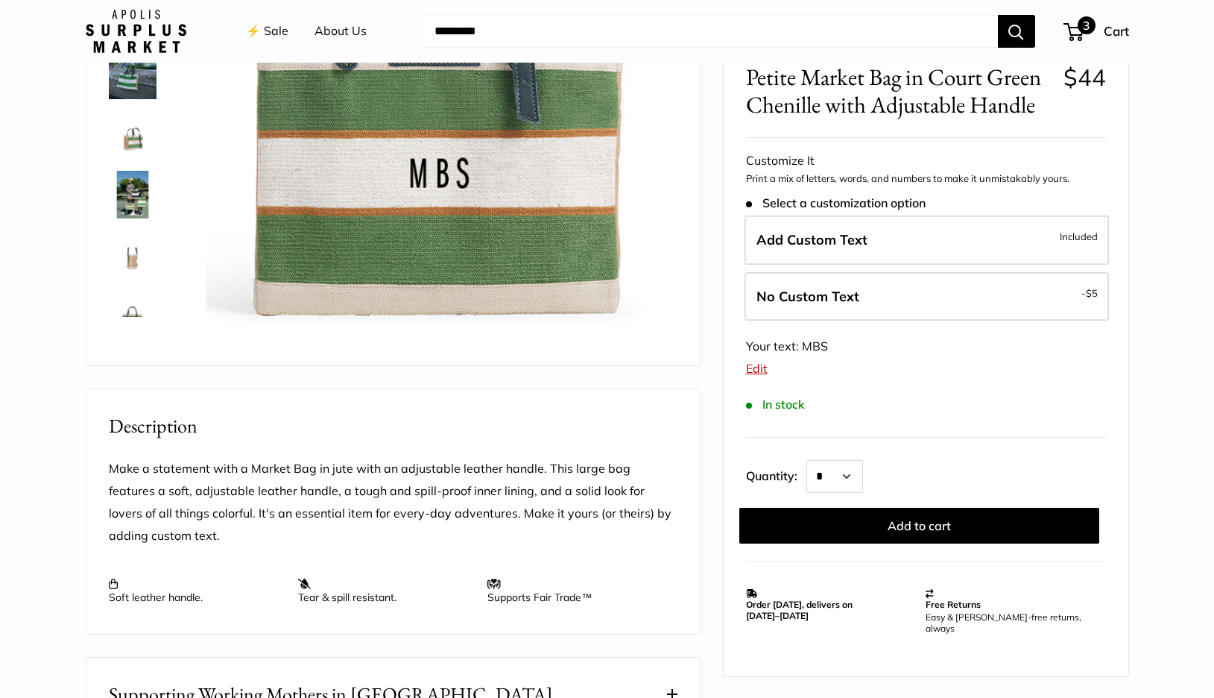
click at [1080, 24] on span "3" at bounding box center [1087, 25] width 18 height 18
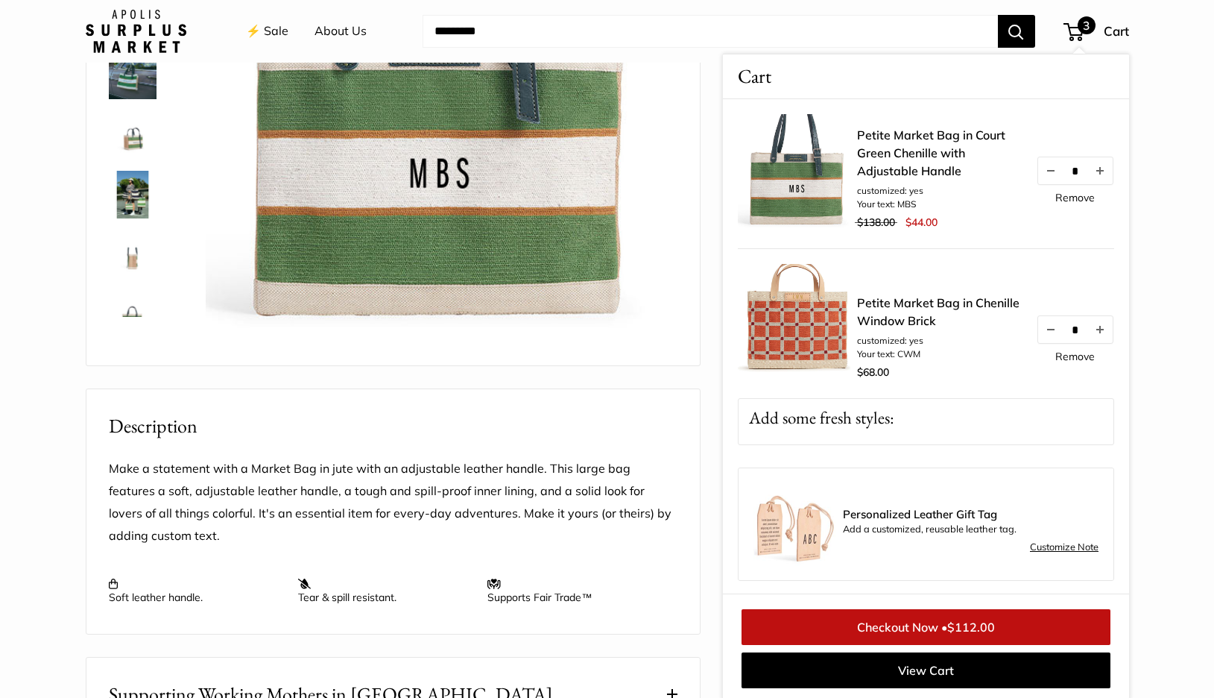
scroll to position [2, 0]
click at [1046, 329] on button "Decrease quantity by 1" at bounding box center [1049, 327] width 25 height 27
click at [1149, 257] on div "Home Harvest Sale Market: 12 Hours Only Petite Market Bag in Court Green Chen..…" at bounding box center [607, 422] width 1103 height 1206
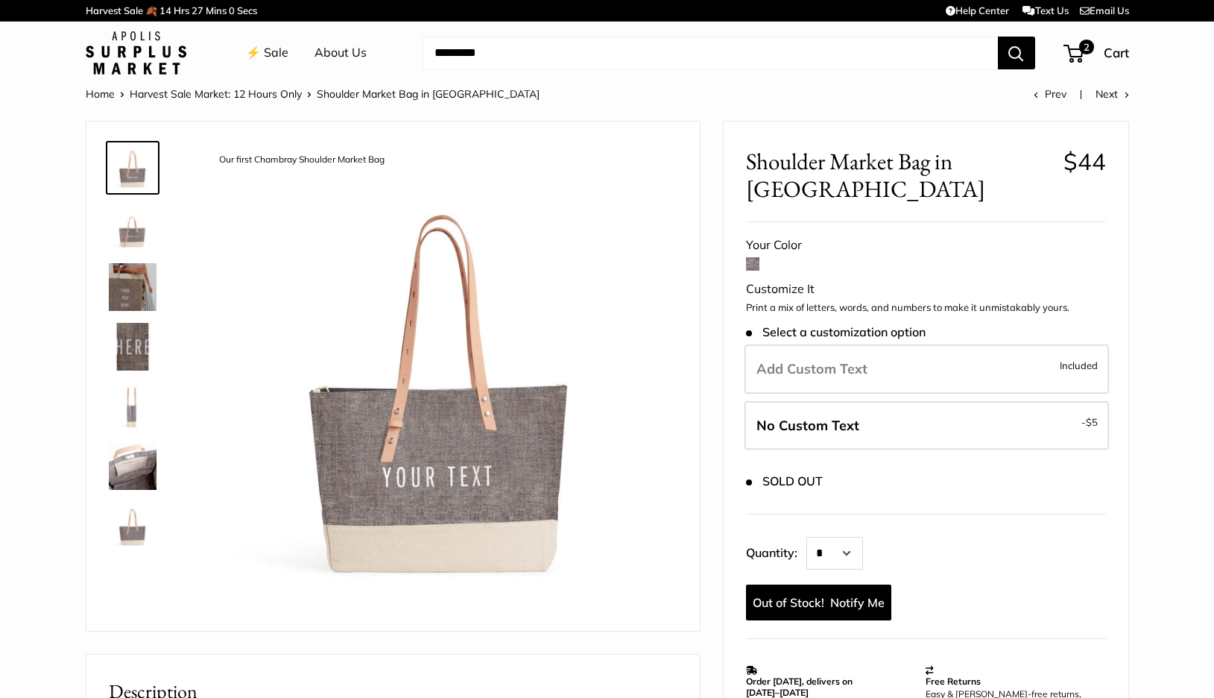
click at [127, 281] on img at bounding box center [133, 287] width 48 height 48
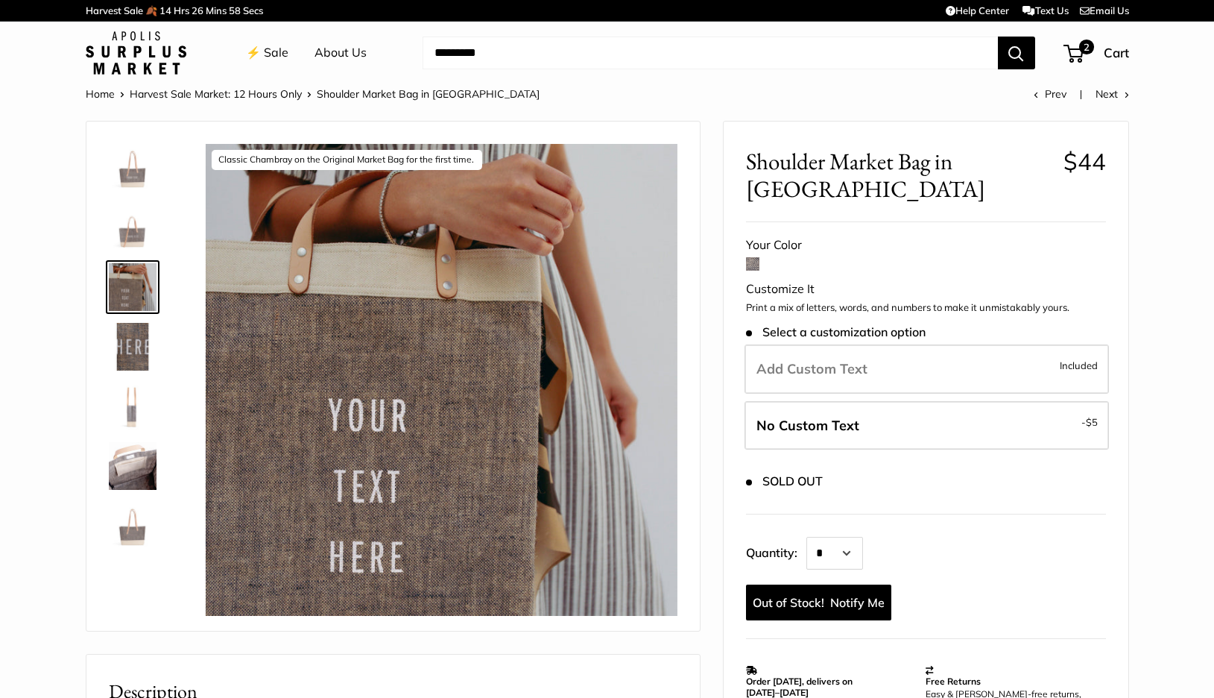
click at [130, 344] on img at bounding box center [133, 347] width 48 height 48
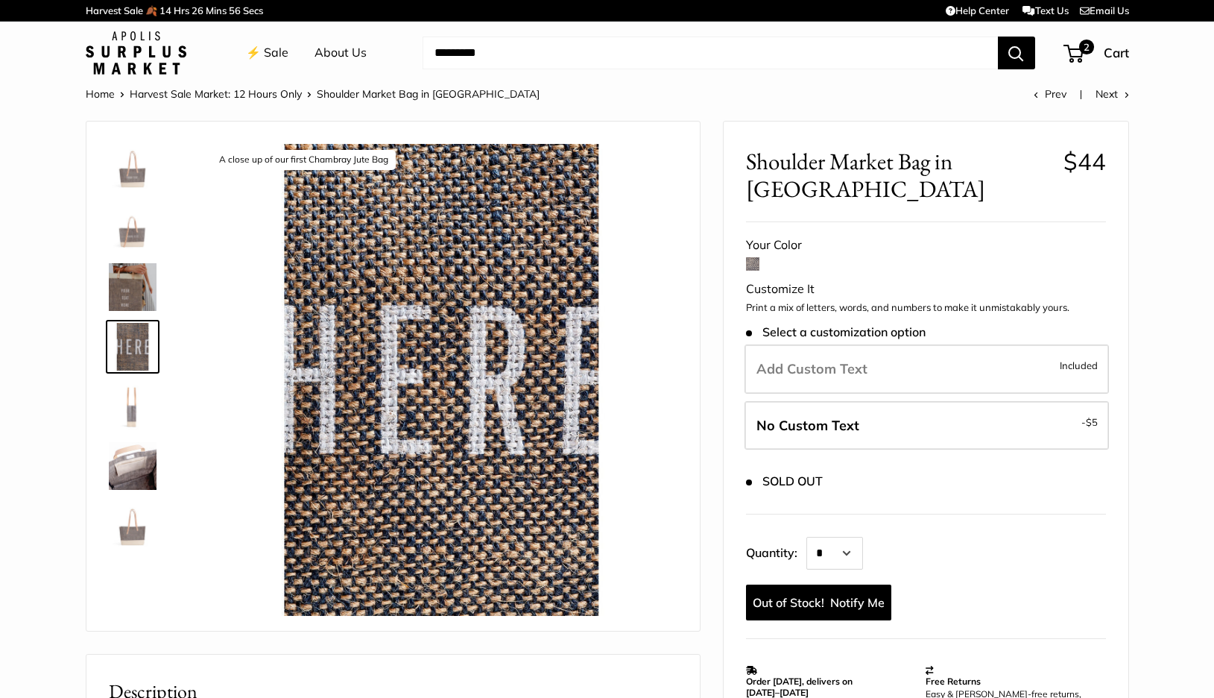
click at [136, 451] on img at bounding box center [133, 466] width 48 height 48
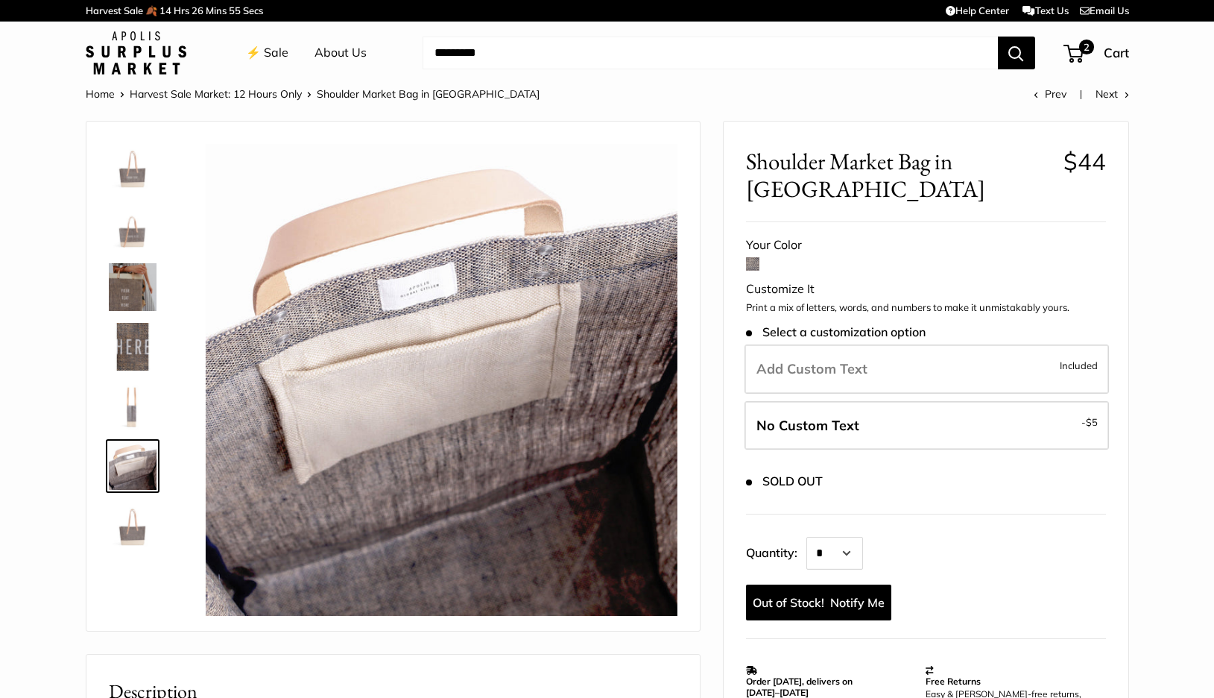
click at [130, 343] on img at bounding box center [133, 347] width 48 height 48
